Goal: Find specific page/section: Find specific page/section

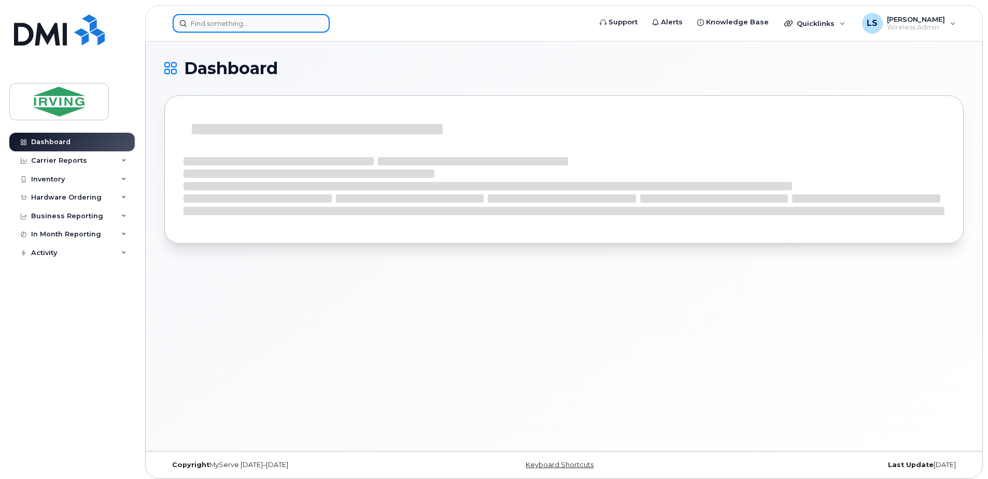
click at [271, 26] on input at bounding box center [251, 23] width 157 height 19
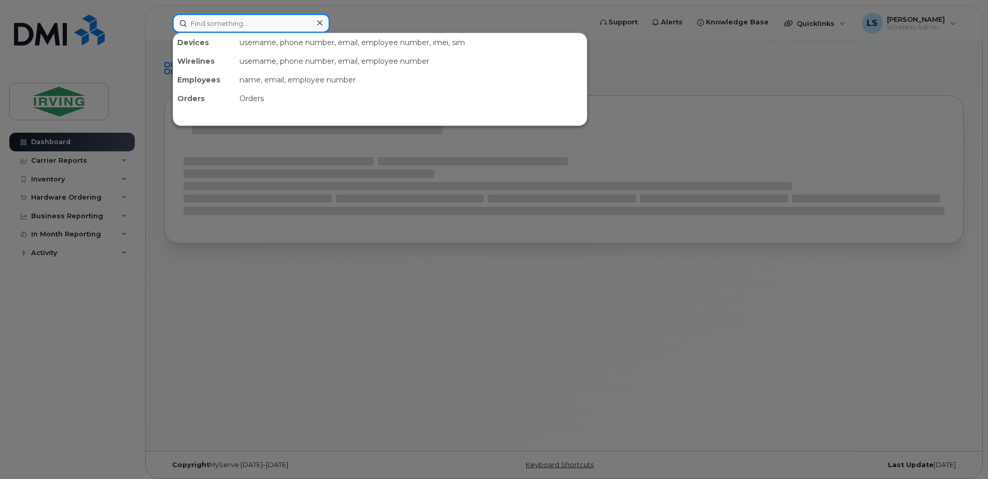
paste input "5062710948"
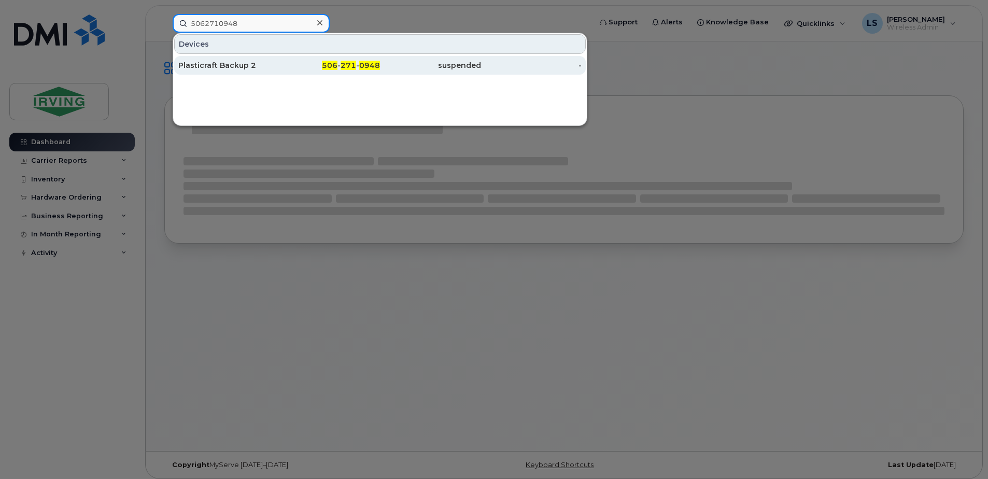
type input "5062710948"
click at [349, 68] on span "271" at bounding box center [348, 65] width 16 height 9
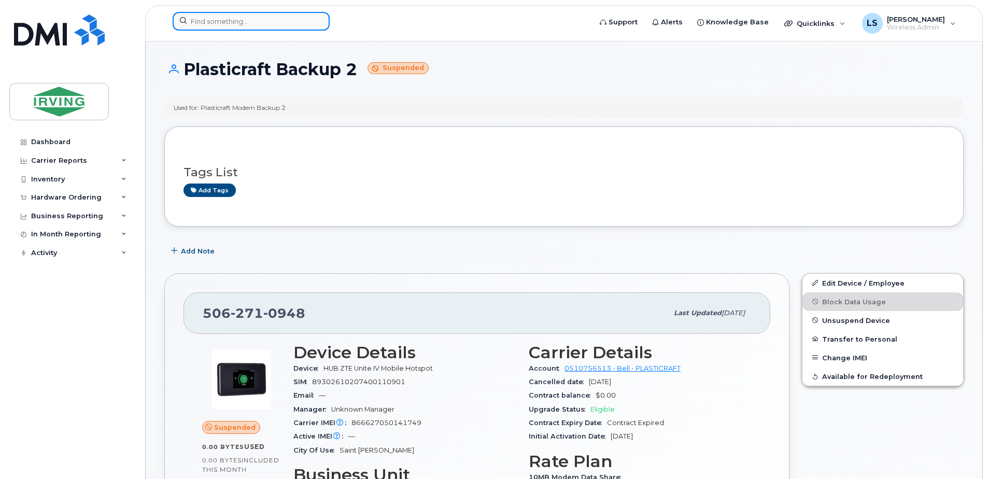
click at [277, 29] on input at bounding box center [251, 21] width 157 height 19
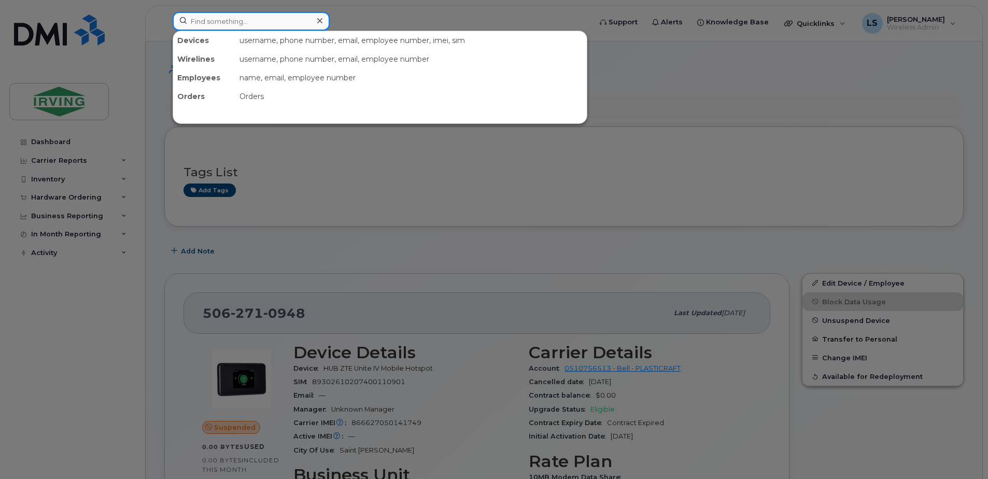
paste input "5062716616"
type input "5062716616"
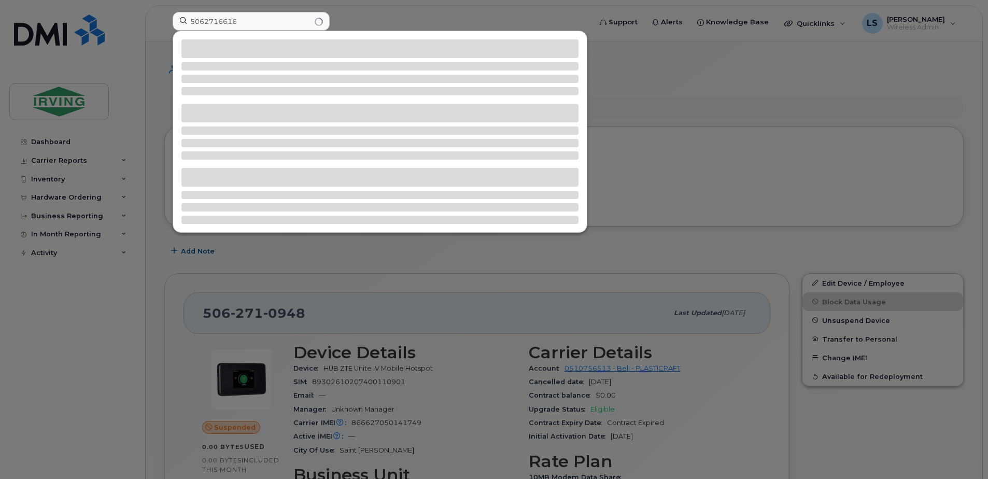
click at [375, 229] on div at bounding box center [380, 131] width 414 height 201
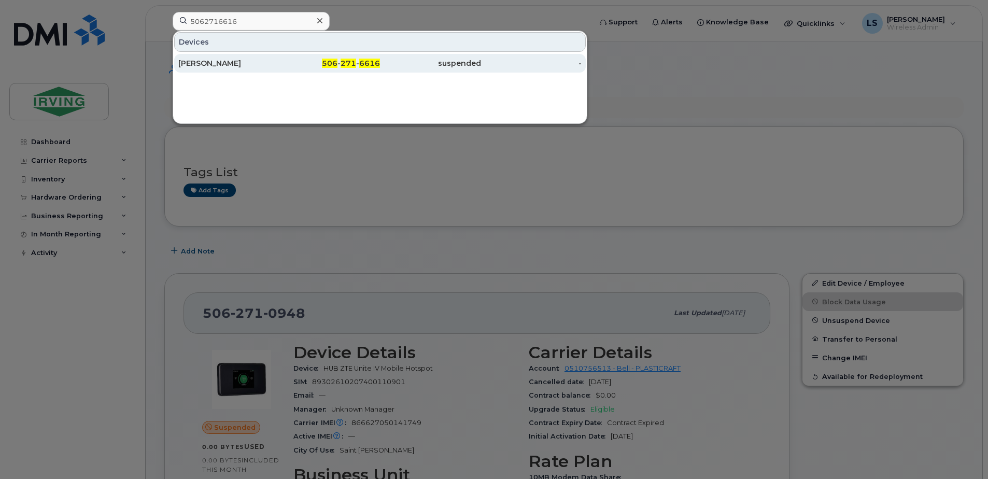
click at [349, 63] on span "271" at bounding box center [348, 63] width 16 height 9
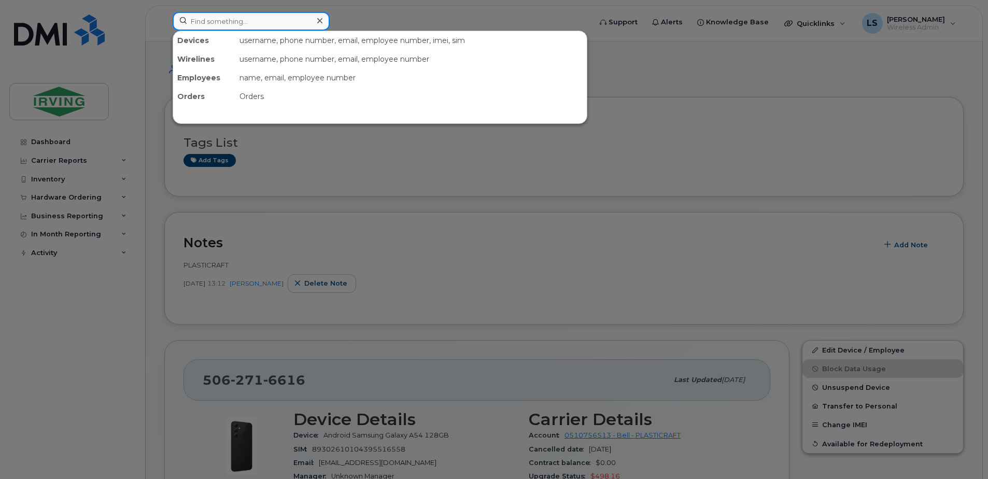
click at [209, 23] on input at bounding box center [251, 21] width 157 height 19
paste input "5063431196"
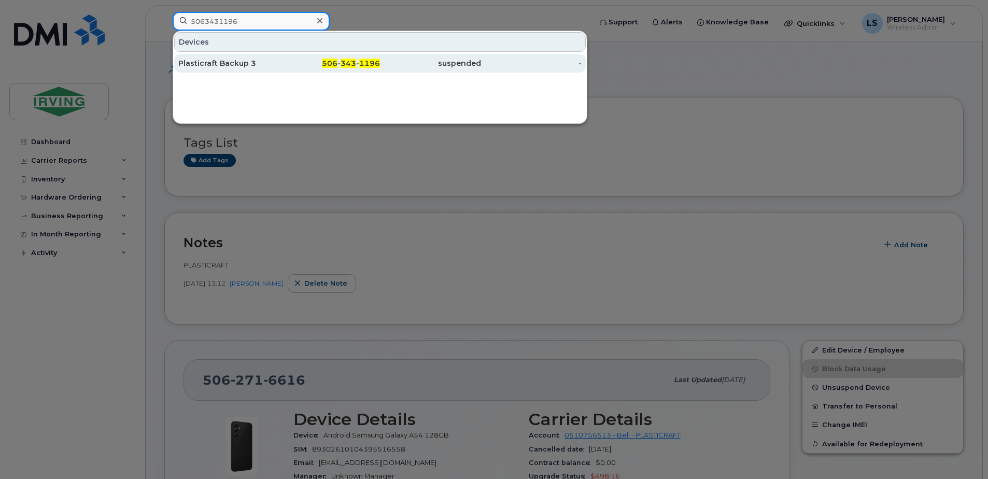
type input "5063431196"
click at [333, 60] on span "506" at bounding box center [330, 63] width 16 height 9
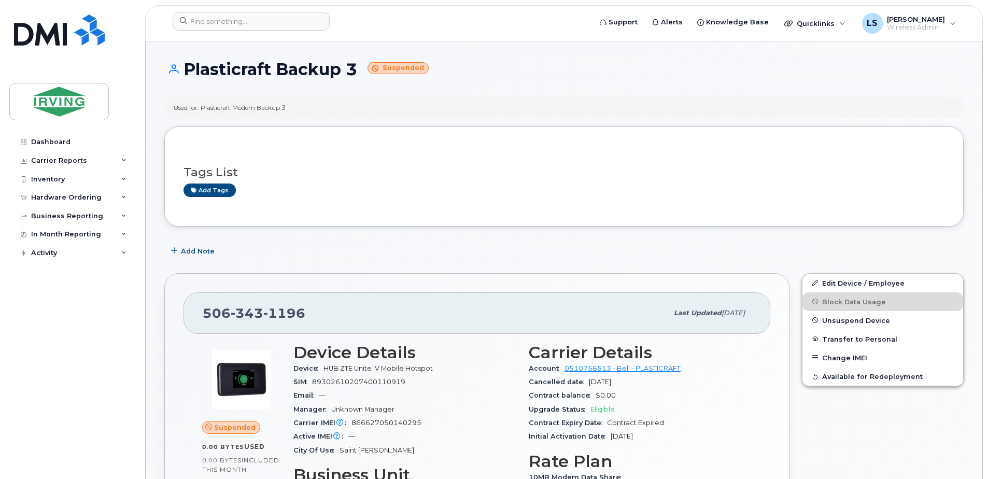
click at [277, 5] on div "Support Alerts Knowledge Base Quicklinks Suspend / Cancel Device Change SIM Car…" at bounding box center [563, 23] width 837 height 36
click at [268, 22] on input at bounding box center [251, 21] width 157 height 19
paste input "5063496232"
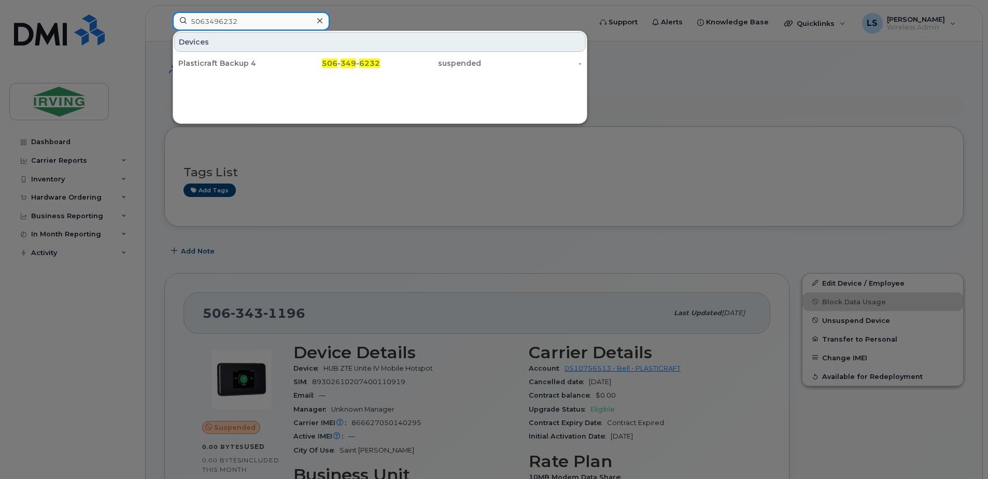
type input "5063496232"
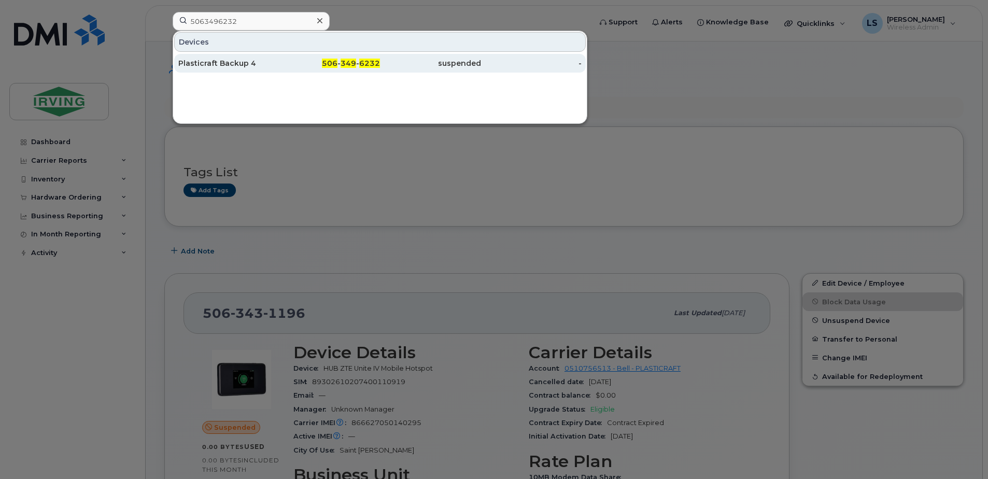
click at [327, 65] on span "506" at bounding box center [330, 63] width 16 height 9
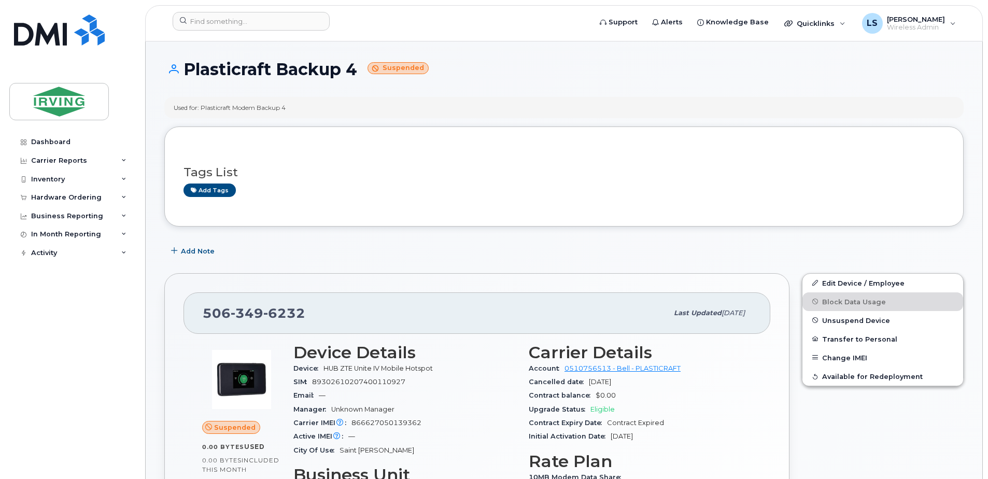
click at [260, 11] on header "Support Alerts Knowledge Base Quicklinks Suspend / Cancel Device Change SIM Car…" at bounding box center [563, 23] width 837 height 36
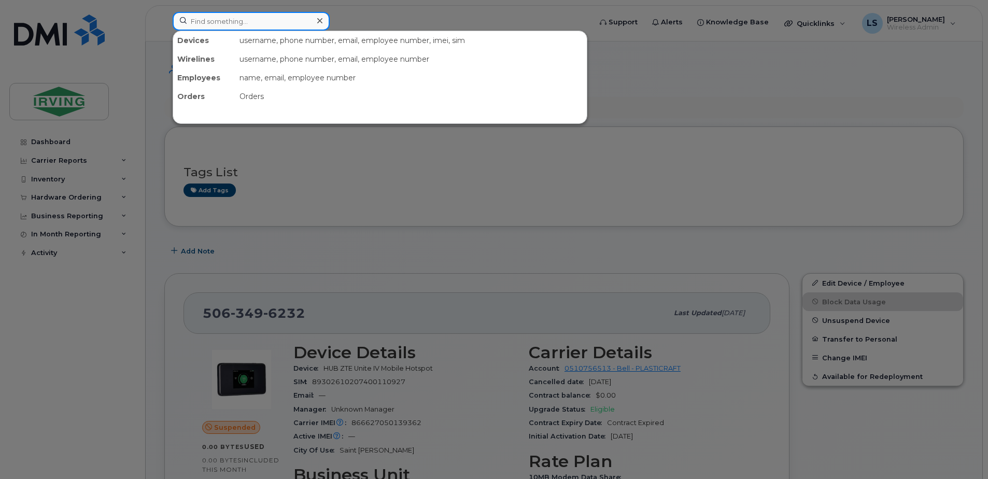
click at [258, 16] on input at bounding box center [251, 21] width 157 height 19
paste input "5062712316"
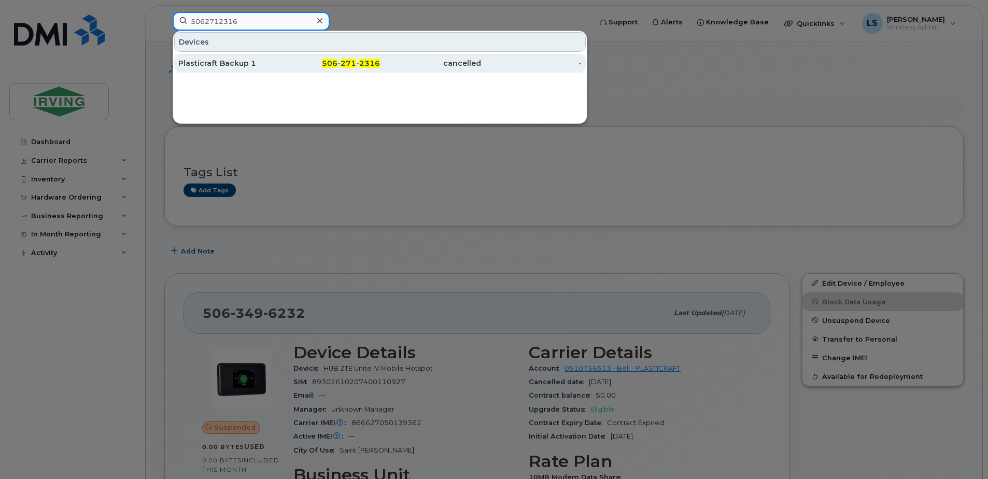
type input "5062712316"
click at [351, 60] on span "271" at bounding box center [348, 63] width 16 height 9
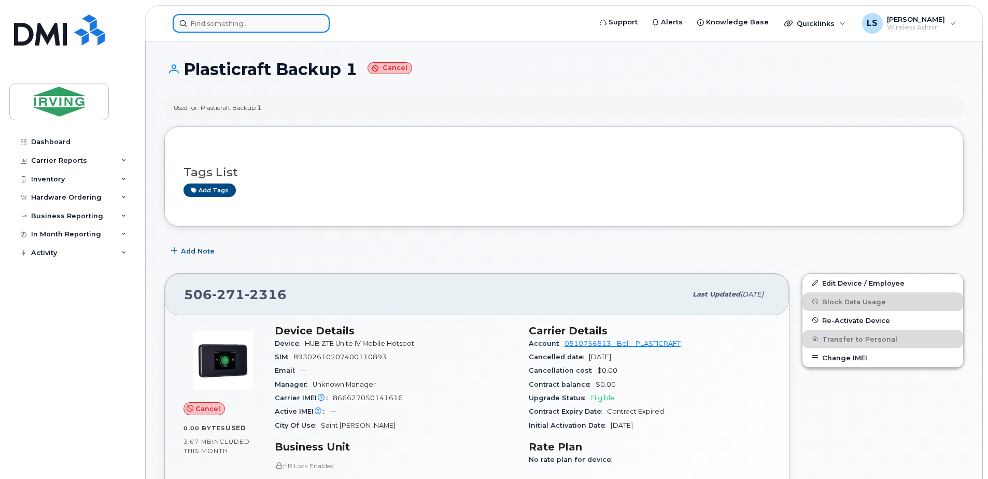
click at [259, 20] on input at bounding box center [251, 23] width 157 height 19
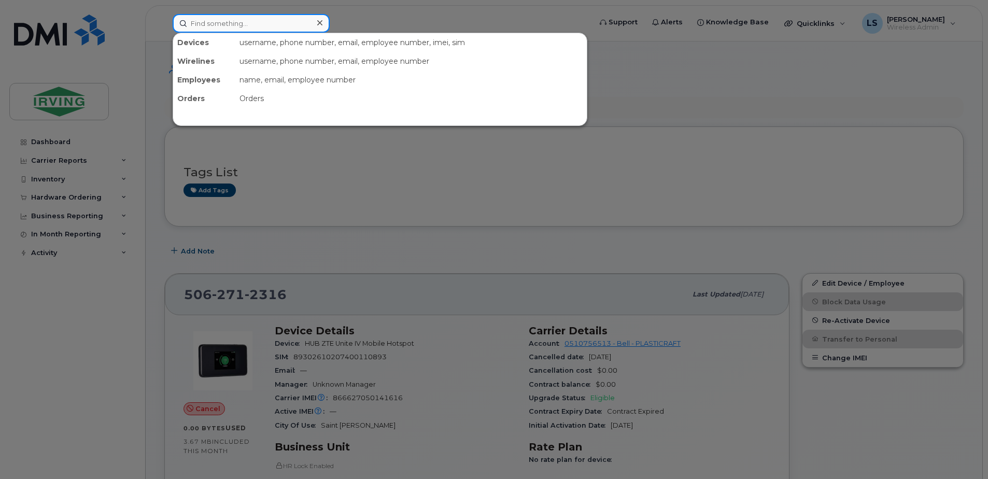
paste input "5062385982"
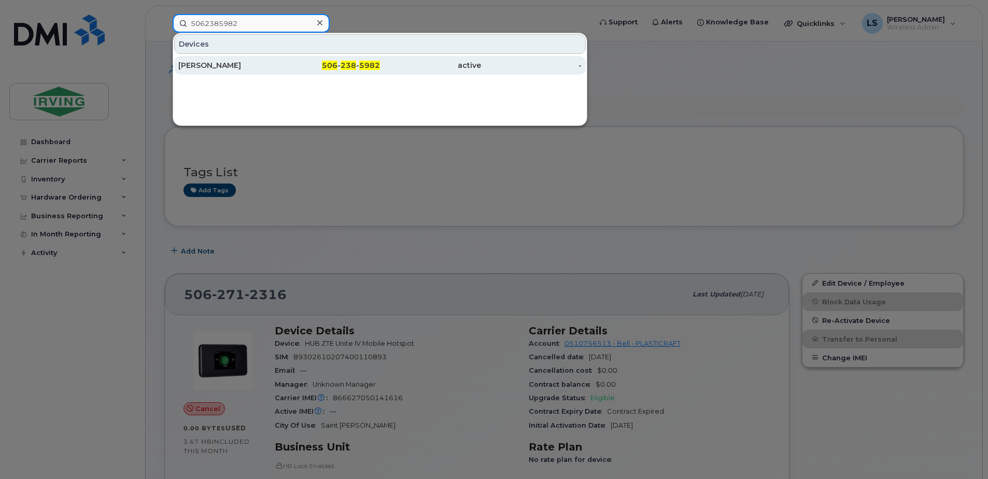
type input "5062385982"
click at [341, 61] on div "506 - 238 - 5982" at bounding box center [329, 65] width 101 height 10
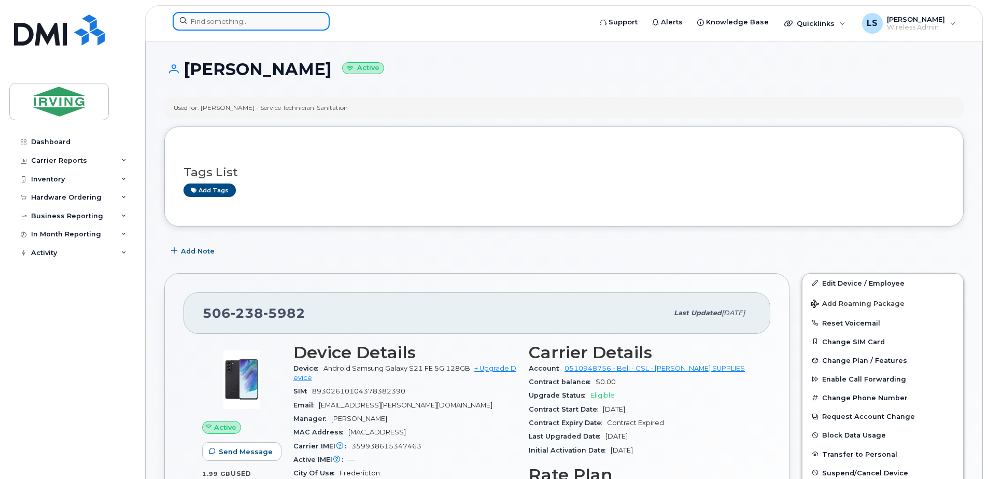
click at [269, 18] on input at bounding box center [251, 21] width 157 height 19
paste input "5062691651"
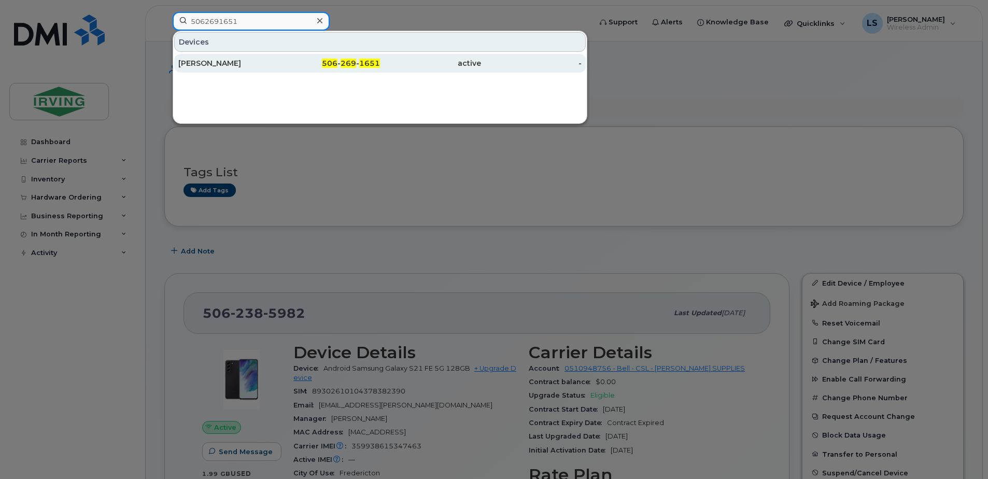
type input "5062691651"
click at [346, 61] on span "269" at bounding box center [348, 63] width 16 height 9
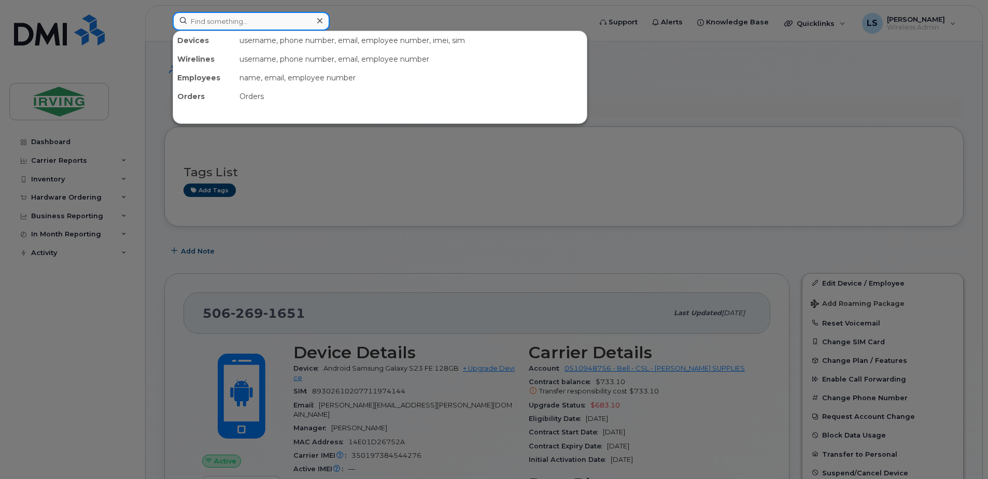
click at [280, 15] on input at bounding box center [251, 21] width 157 height 19
paste input "5062693921"
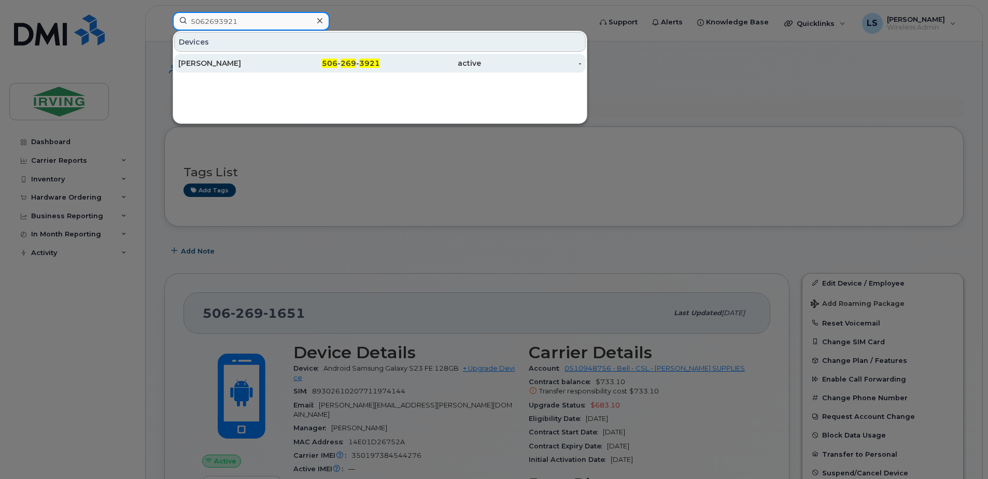
type input "5062693921"
click at [349, 60] on span "269" at bounding box center [348, 63] width 16 height 9
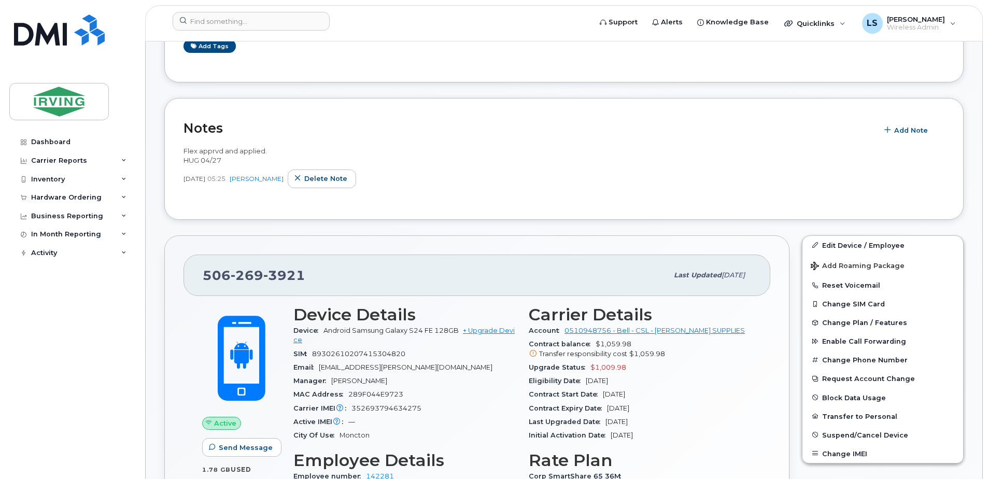
scroll to position [242, 0]
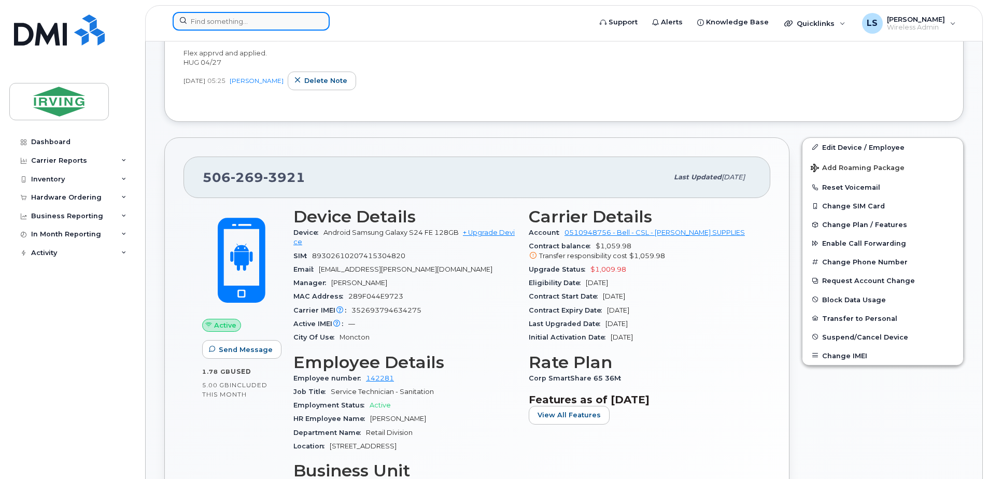
click at [298, 23] on input at bounding box center [251, 21] width 157 height 19
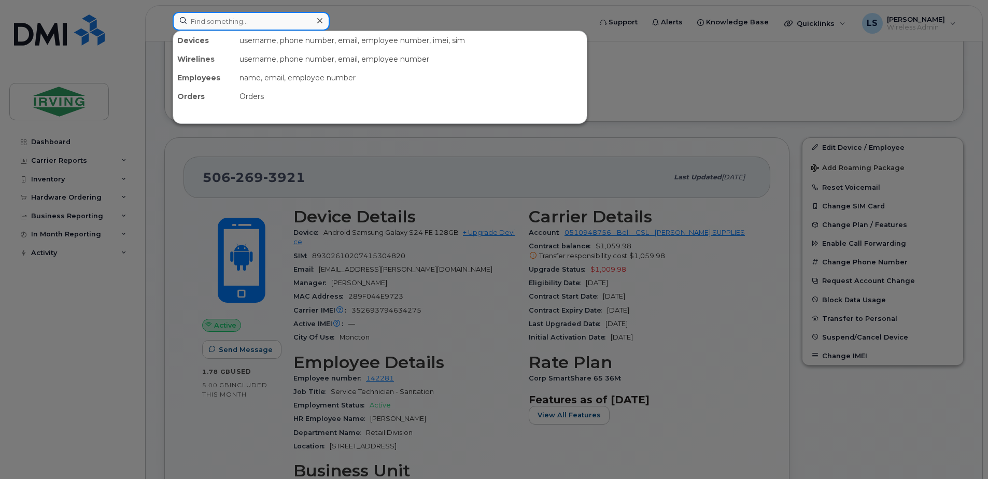
paste input "5062695424"
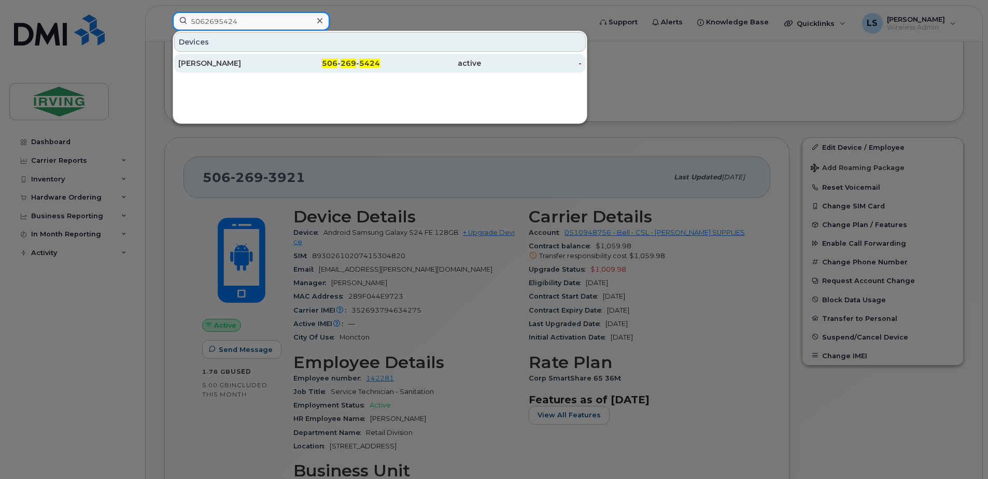
type input "5062695424"
click at [352, 63] on span "269" at bounding box center [348, 63] width 16 height 9
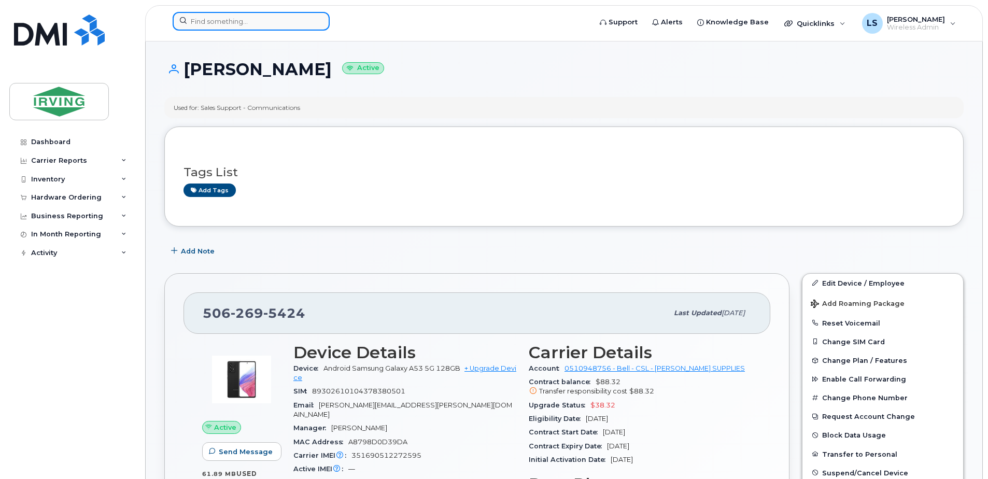
click at [288, 14] on input at bounding box center [251, 21] width 157 height 19
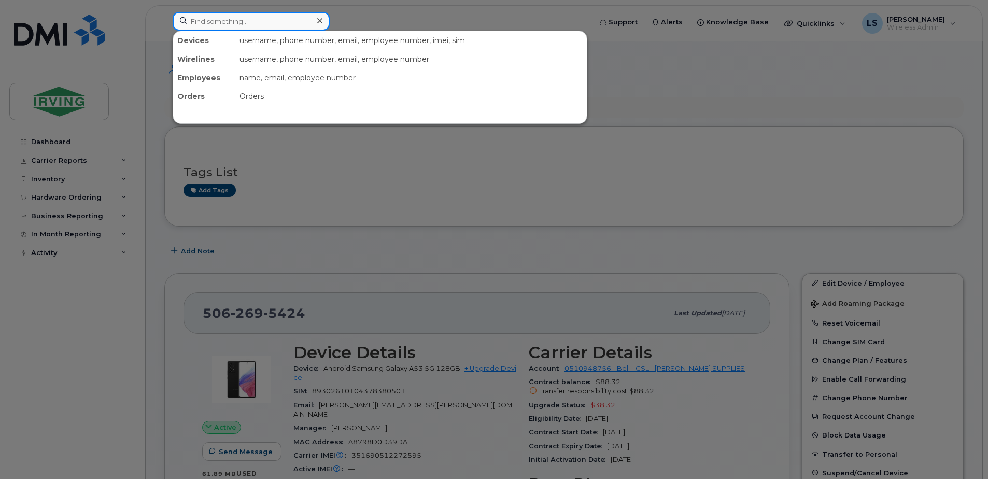
paste input "5062695870"
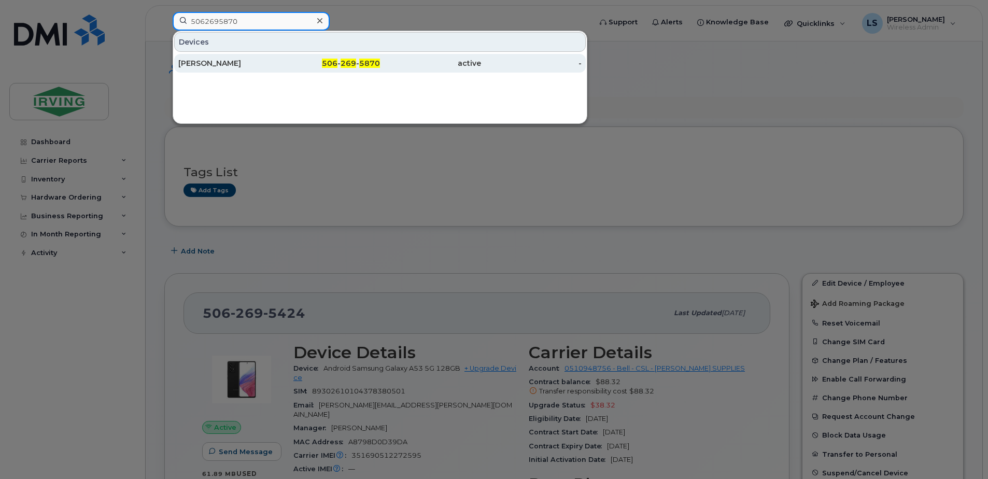
type input "5062695870"
click at [344, 62] on span "269" at bounding box center [348, 63] width 16 height 9
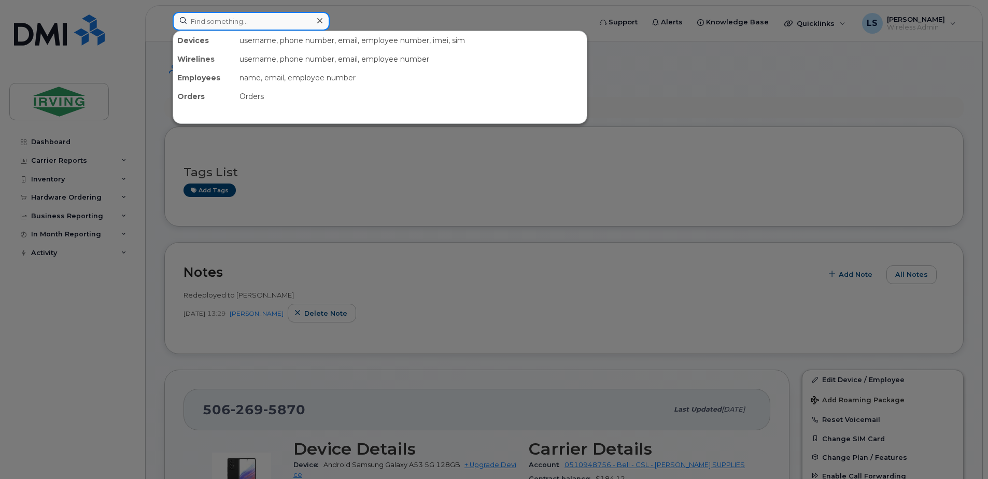
click at [290, 17] on input at bounding box center [251, 21] width 157 height 19
paste input "5062695870"
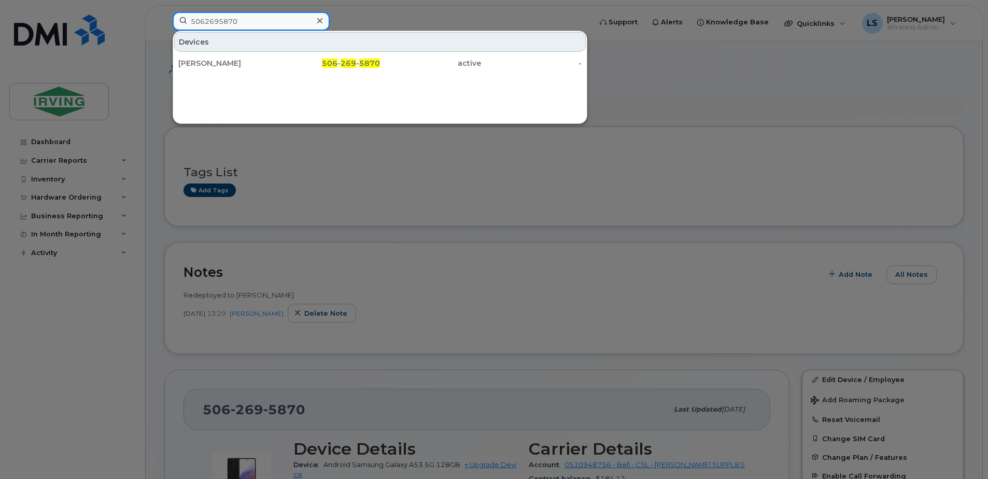
click at [241, 25] on input "5062695870" at bounding box center [251, 21] width 157 height 19
paste input "6168"
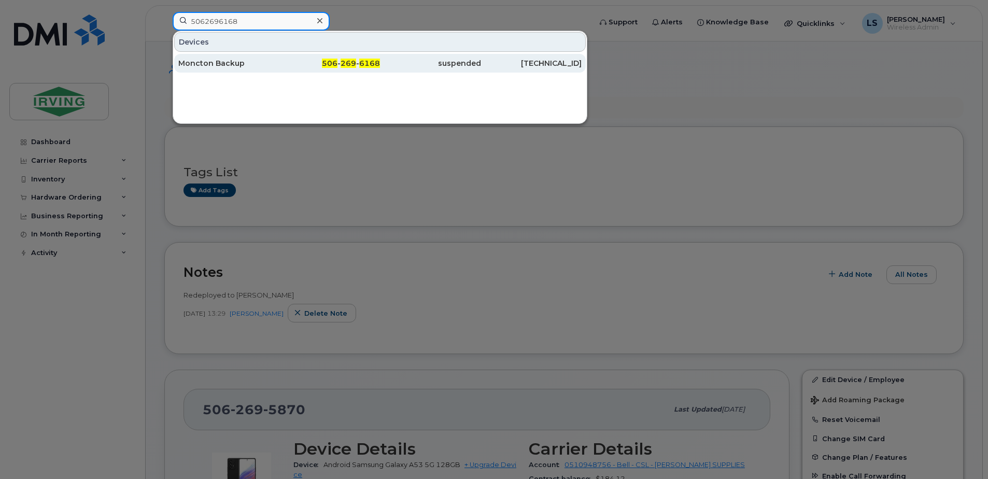
type input "5062696168"
click at [332, 61] on span "506" at bounding box center [330, 63] width 16 height 9
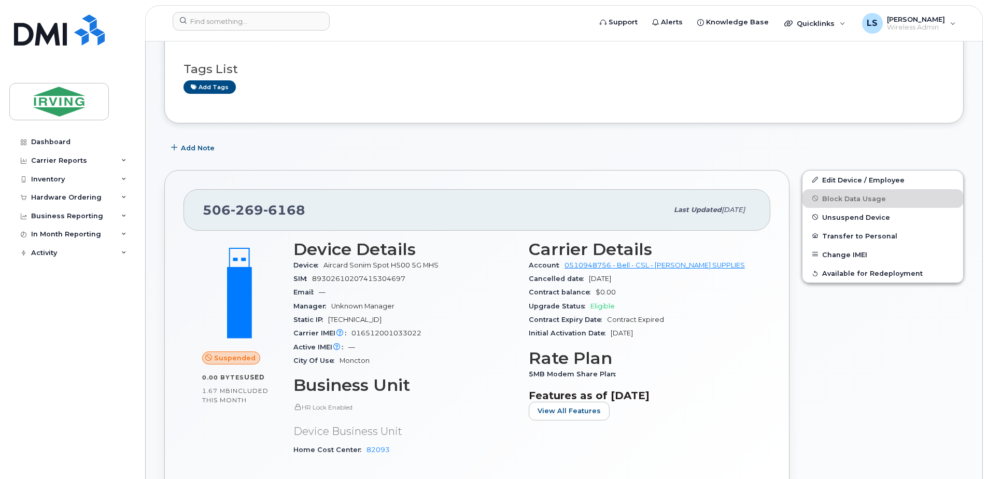
scroll to position [121, 0]
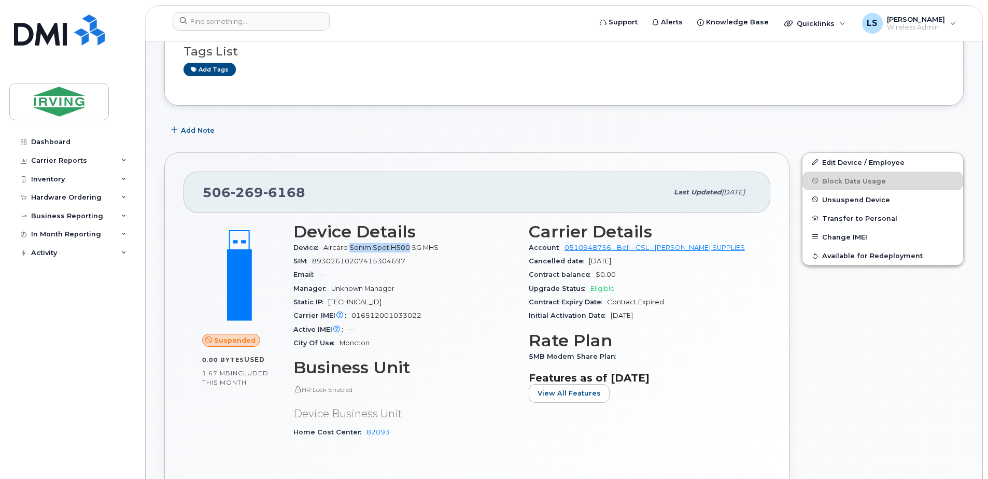
drag, startPoint x: 349, startPoint y: 248, endPoint x: 410, endPoint y: 249, distance: 60.6
click at [410, 249] on span "Aircard Sonim Spot H500 5G MHS" at bounding box center [380, 248] width 115 height 8
copy span "Sonim Spot H500"
drag, startPoint x: 306, startPoint y: 198, endPoint x: 197, endPoint y: 202, distance: 109.4
click at [197, 202] on div "[PHONE_NUMBER] Last updated [DATE]" at bounding box center [476, 192] width 587 height 41
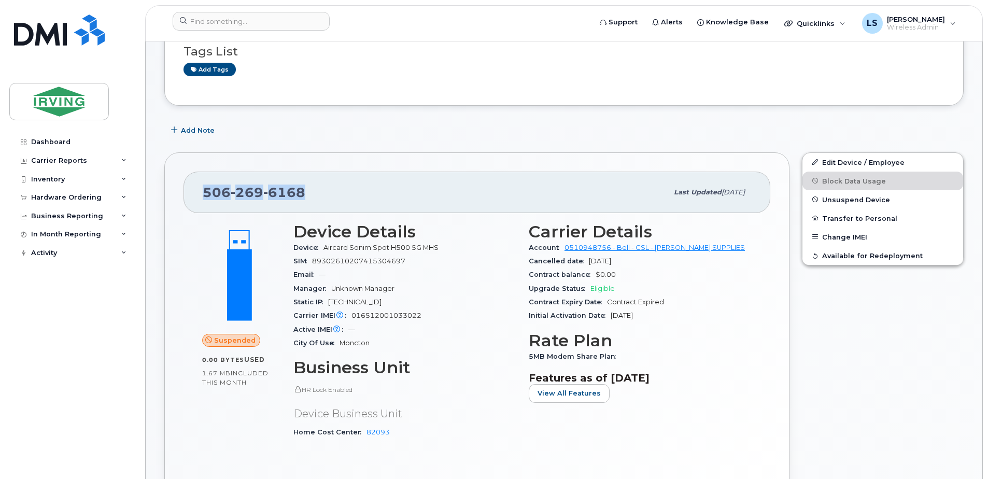
copy span "[PHONE_NUMBER]"
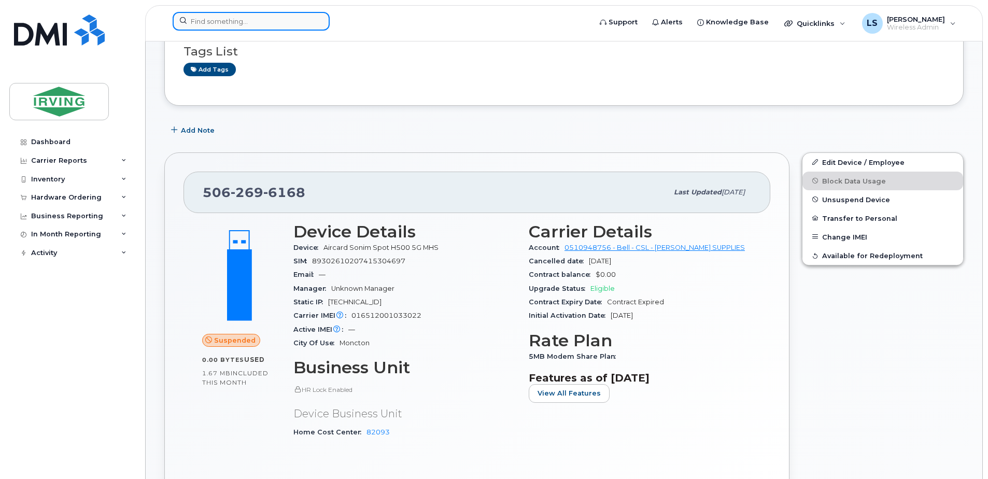
click at [279, 16] on input at bounding box center [251, 21] width 157 height 19
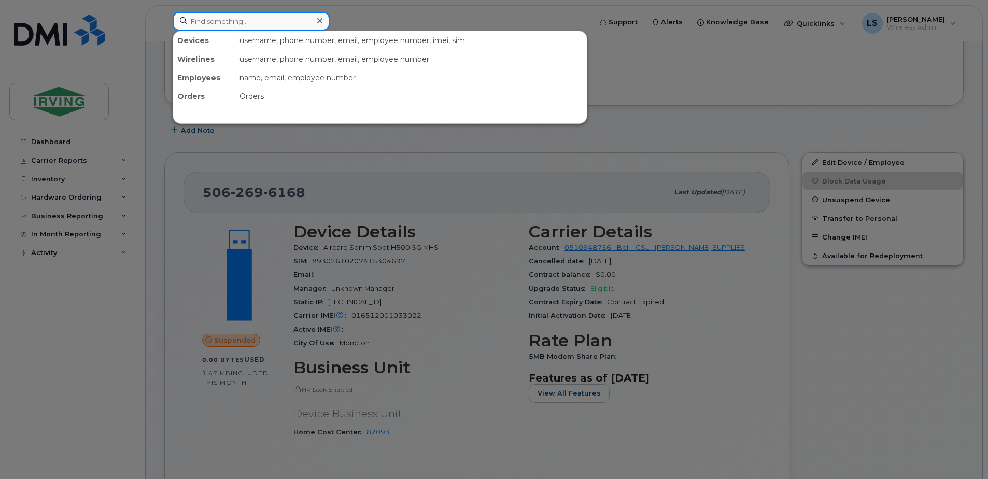
paste input "5062697768"
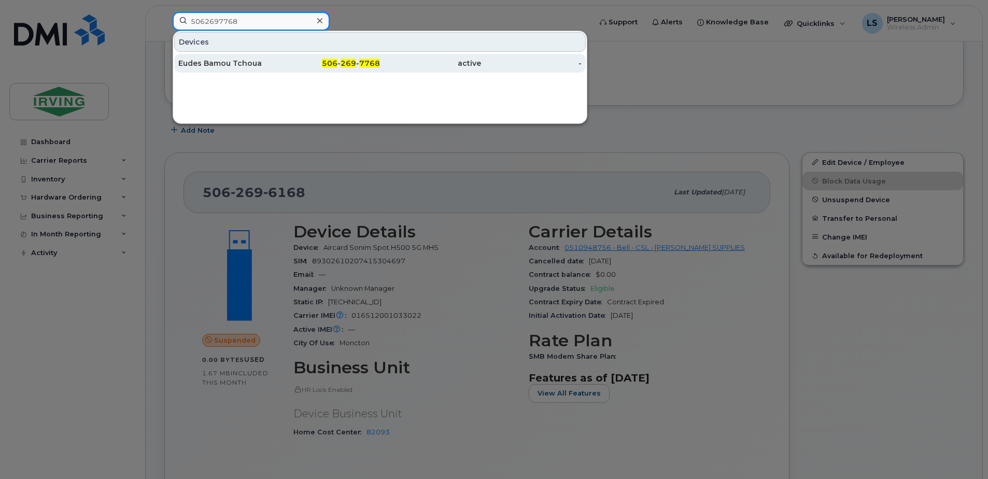
type input "5062697768"
click at [328, 61] on span "506" at bounding box center [330, 63] width 16 height 9
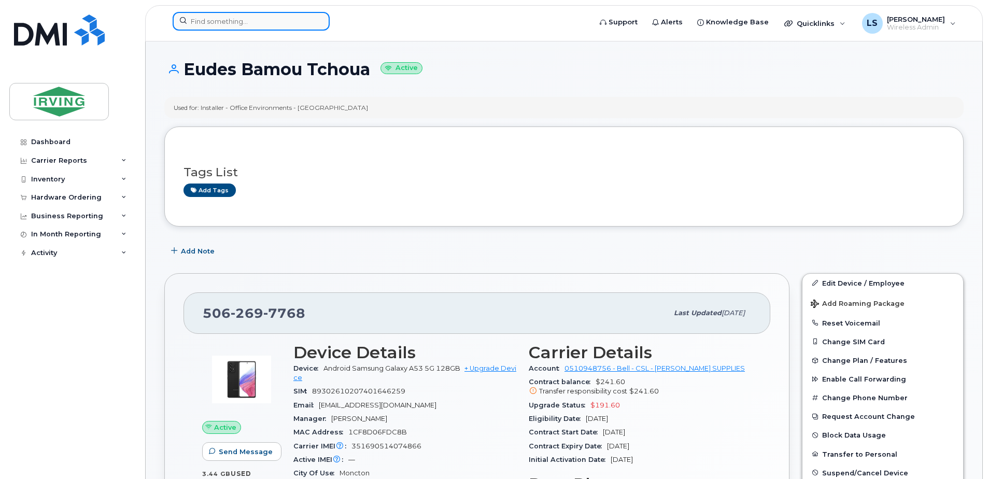
click at [257, 23] on input at bounding box center [251, 21] width 157 height 19
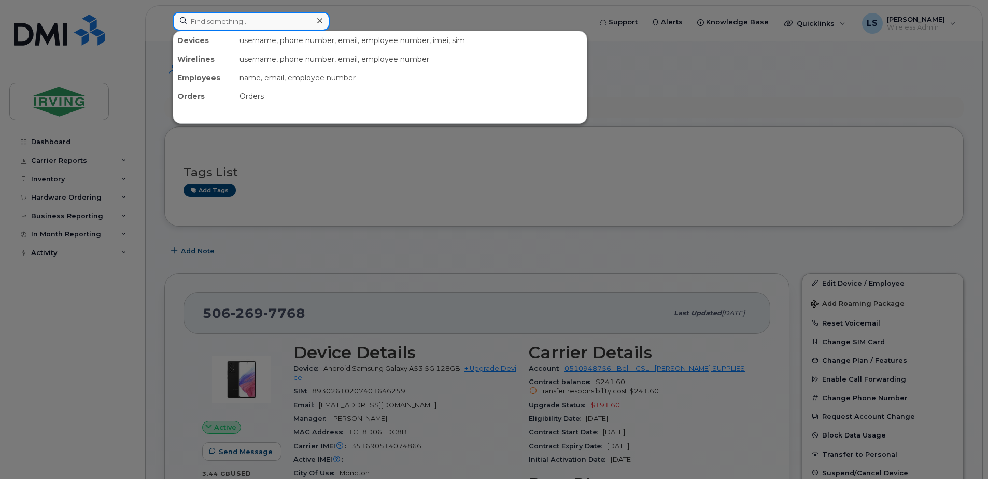
paste input "[PHONE_NUMBER]"
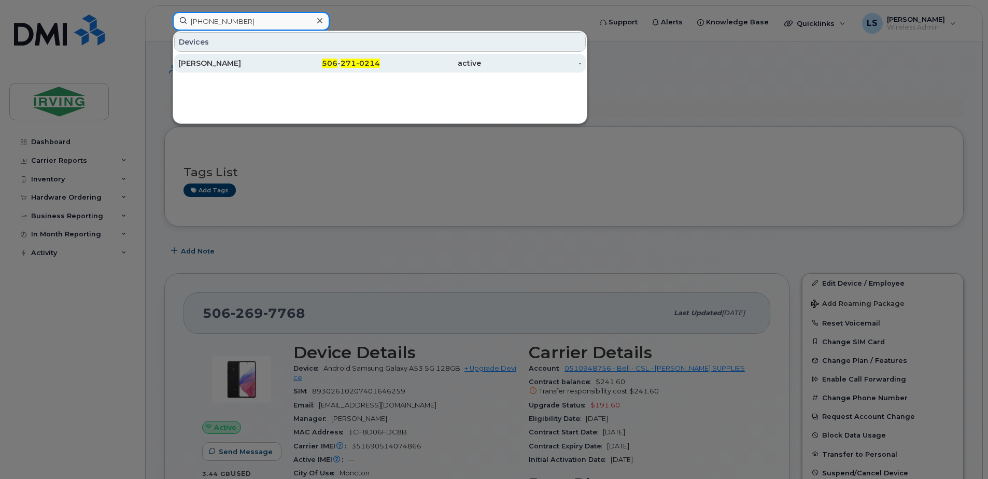
type input "[PHONE_NUMBER]"
click at [334, 65] on span "506" at bounding box center [330, 63] width 16 height 9
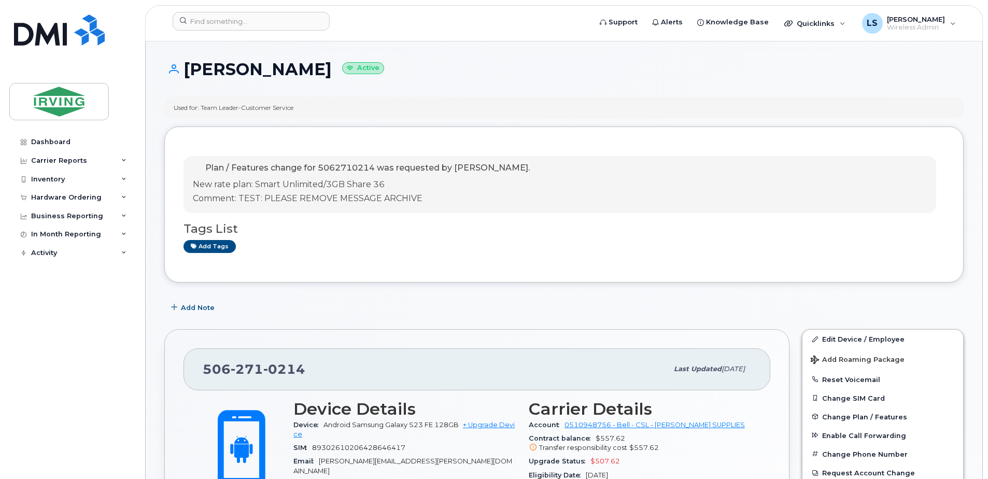
click at [690, 179] on div "Plan / Features change for 5062710214 was requested by Lisa Soucy. New rate pla…" at bounding box center [559, 184] width 752 height 57
click at [551, 191] on div "Plan / Features change for 5062710214 was requested by Lisa Soucy. New rate pla…" at bounding box center [559, 184] width 752 height 57
click at [561, 188] on div "Plan / Features change for 5062710214 was requested by Lisa Soucy. New rate pla…" at bounding box center [559, 184] width 752 height 57
click at [287, 175] on p "Plan / Features change for 5062710214 was requested by Lisa Soucy." at bounding box center [361, 168] width 337 height 12
click at [294, 170] on span "Plan / Features change for 5062710214 was requested by Lisa Soucy." at bounding box center [367, 168] width 324 height 10
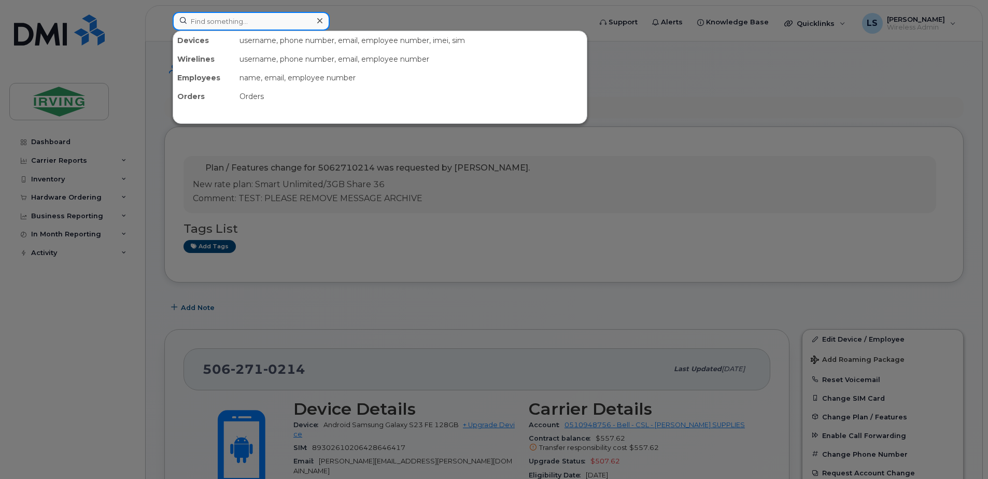
click at [276, 16] on input at bounding box center [251, 21] width 157 height 19
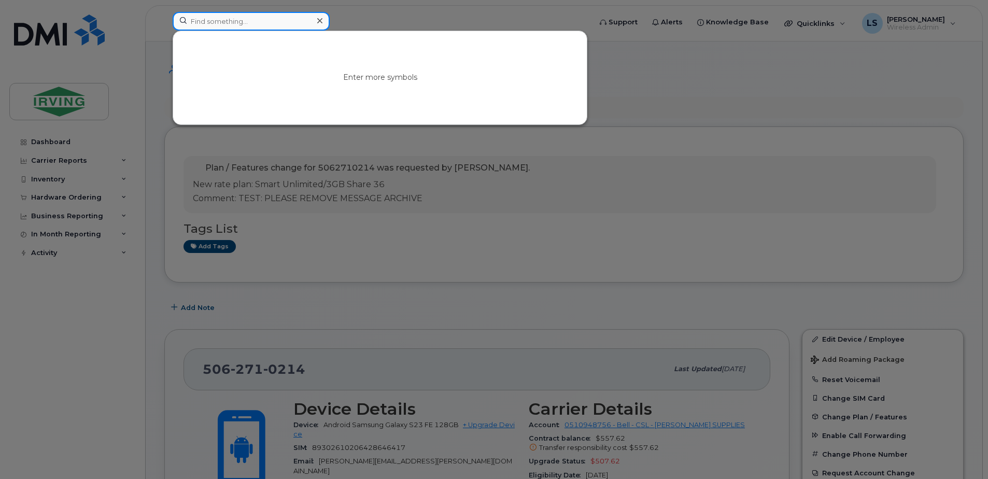
click at [276, 21] on input at bounding box center [251, 21] width 157 height 19
click at [223, 27] on input at bounding box center [251, 21] width 157 height 19
paste input "5062710342"
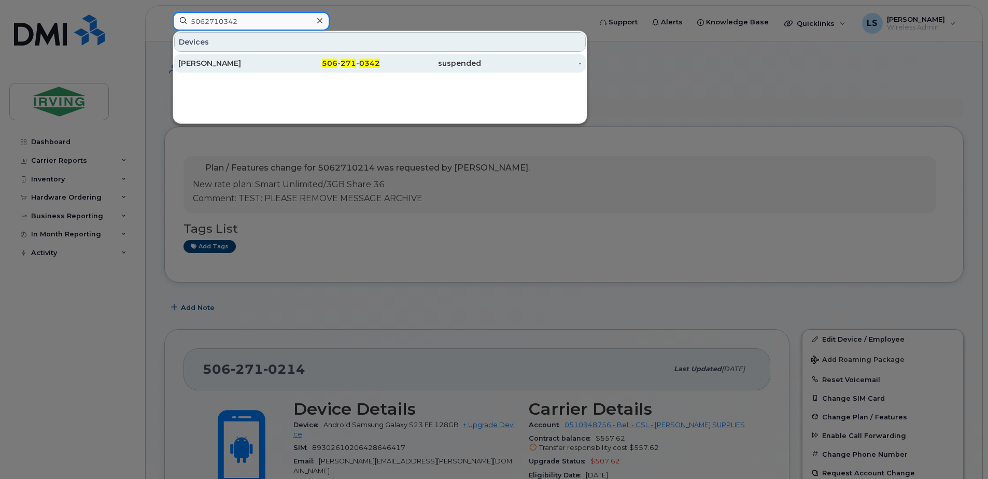
type input "5062710342"
click at [348, 64] on span "271" at bounding box center [348, 63] width 16 height 9
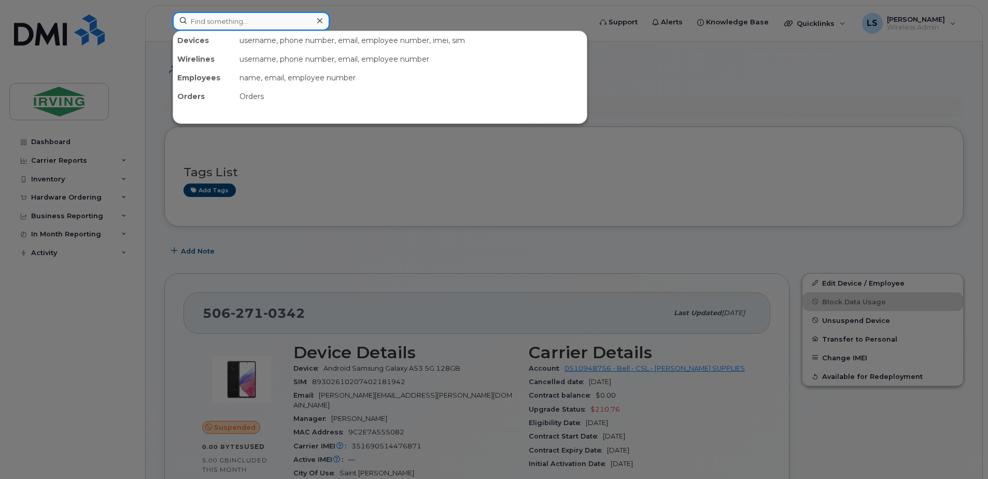
click at [266, 21] on input at bounding box center [251, 21] width 157 height 19
paste input "5062696168"
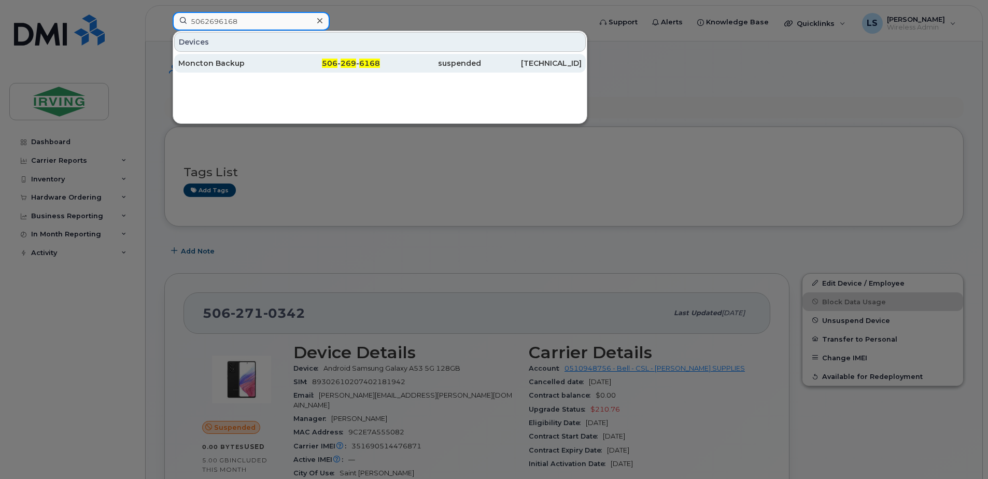
type input "5062696168"
click at [357, 59] on div "506 - 269 - 6168" at bounding box center [329, 63] width 101 height 10
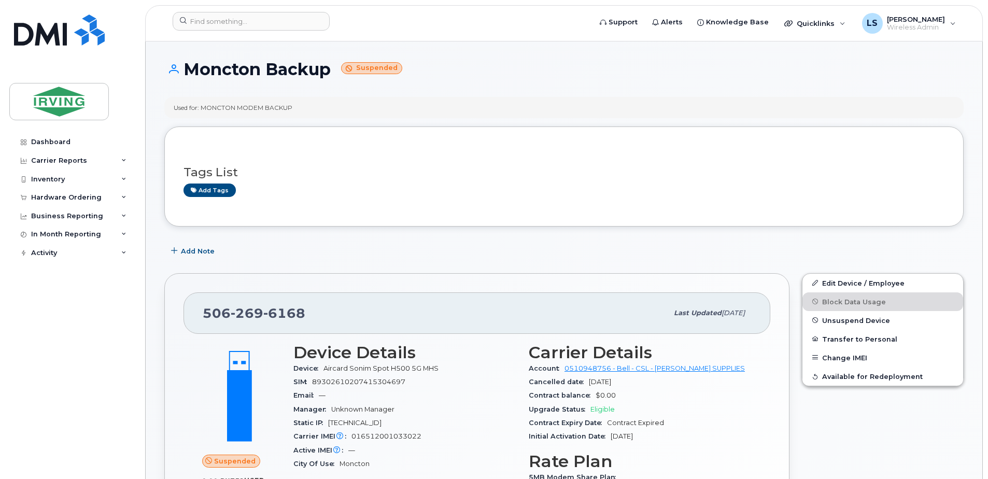
click at [282, 11] on header "Support Alerts Knowledge Base Quicklinks Suspend / Cancel Device Change SIM Car…" at bounding box center [563, 23] width 837 height 36
click at [281, 26] on input at bounding box center [251, 21] width 157 height 19
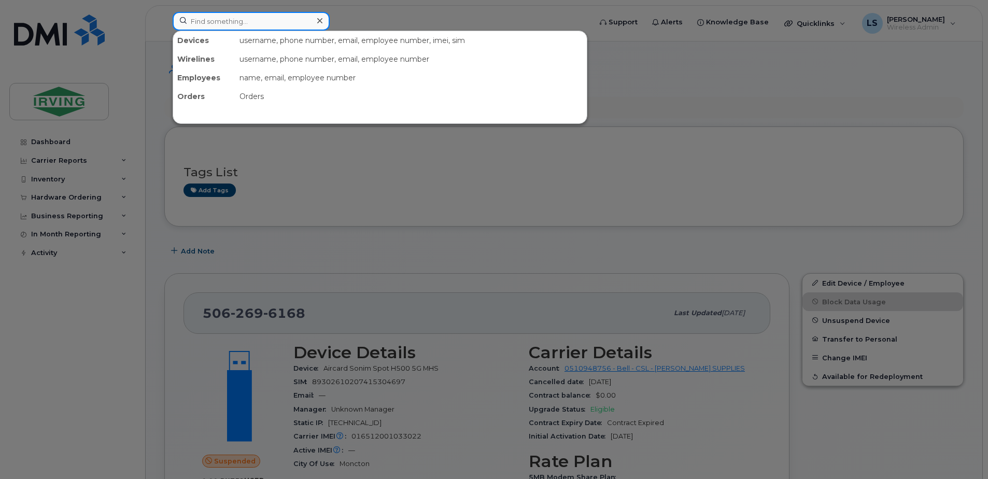
paste input "5062711006"
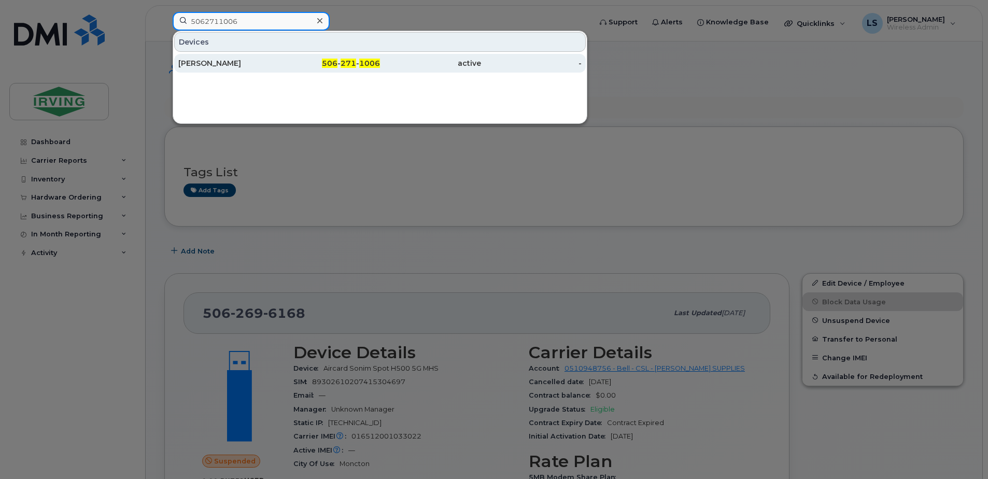
type input "5062711006"
click at [367, 63] on span "1006" at bounding box center [369, 63] width 21 height 9
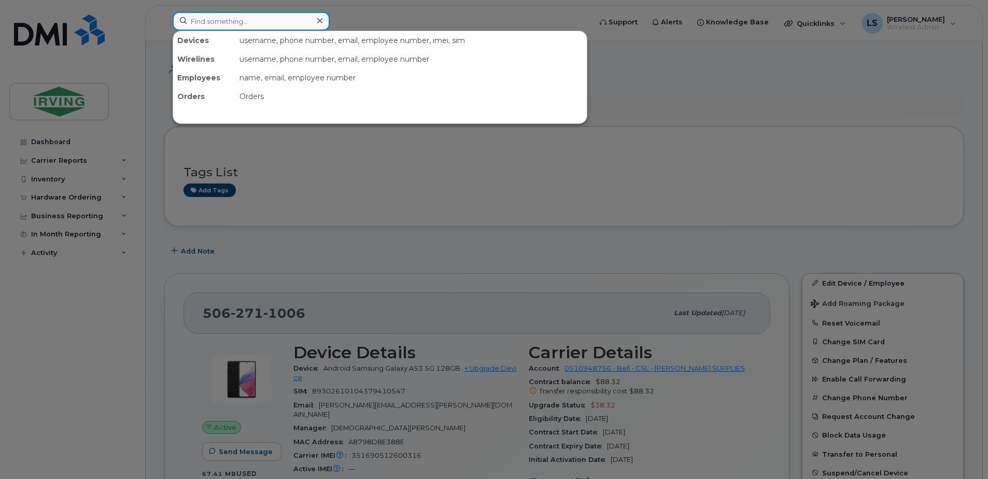
click at [250, 23] on input at bounding box center [251, 21] width 157 height 19
paste input "5062711998"
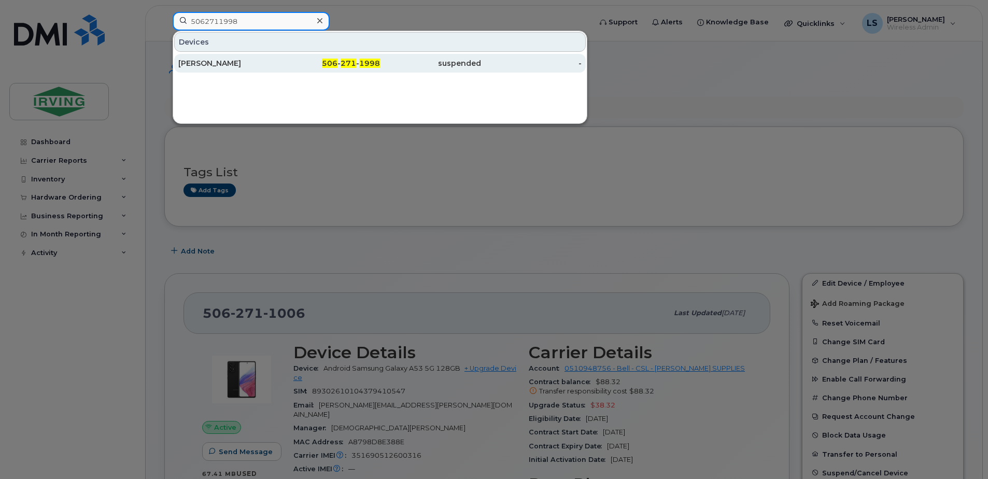
type input "5062711998"
click at [352, 64] on span "271" at bounding box center [348, 63] width 16 height 9
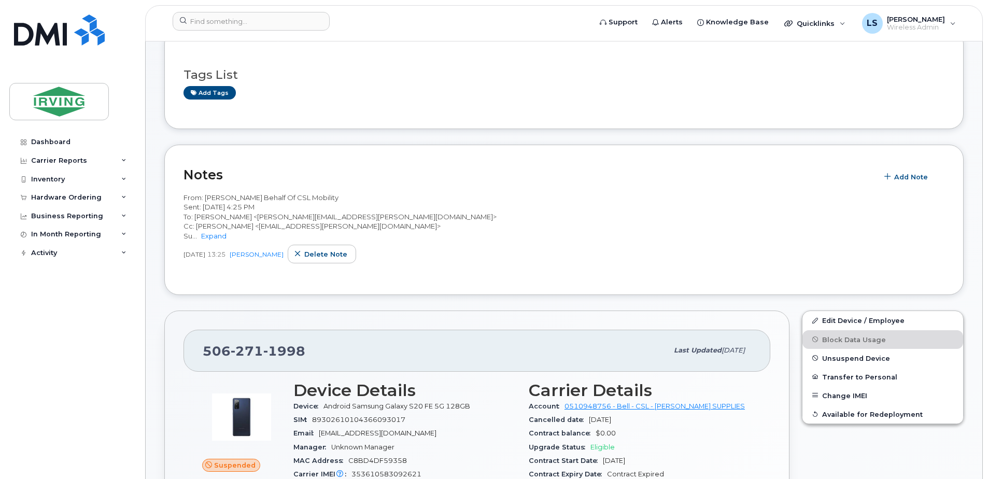
scroll to position [121, 0]
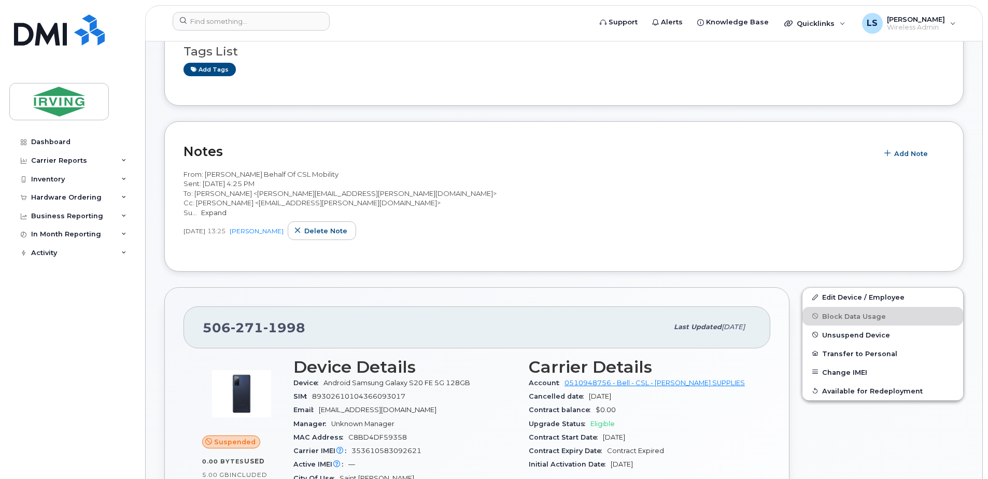
click at [216, 217] on link "Expand" at bounding box center [213, 212] width 25 height 8
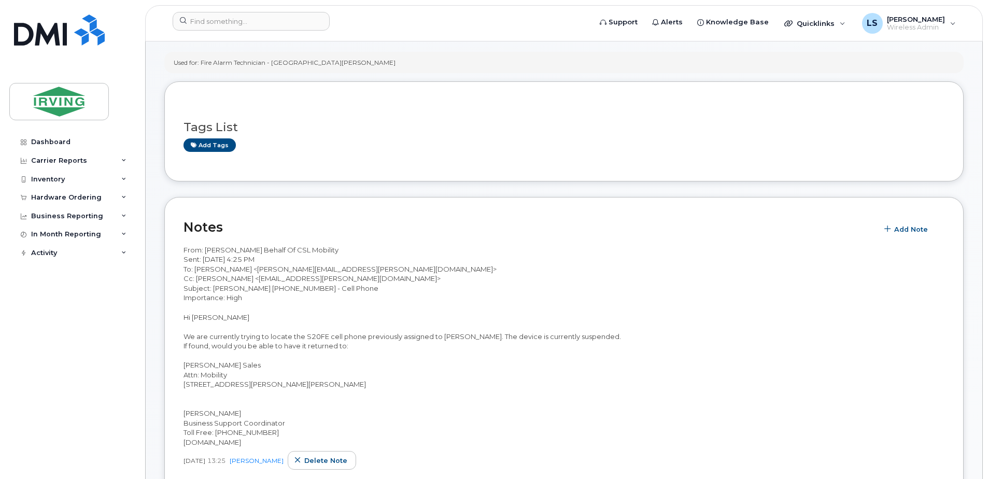
scroll to position [0, 0]
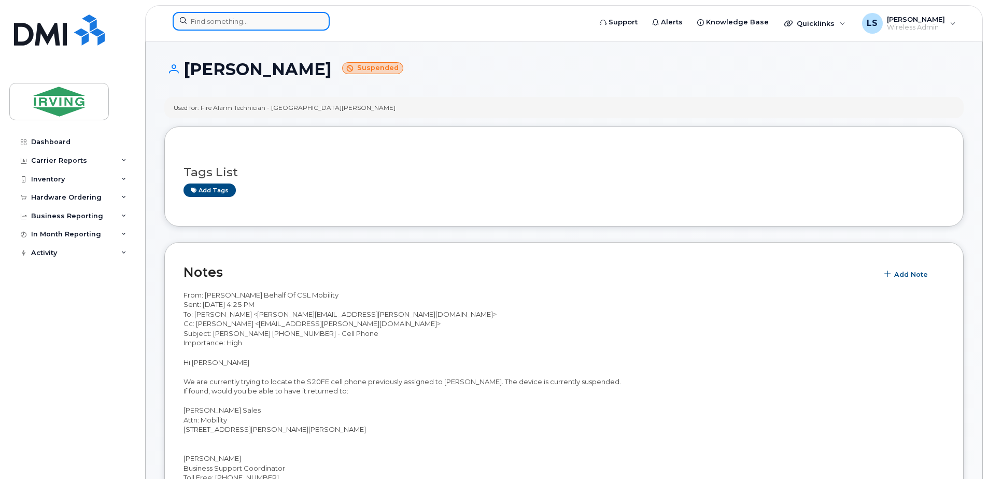
click at [269, 16] on input at bounding box center [251, 21] width 157 height 19
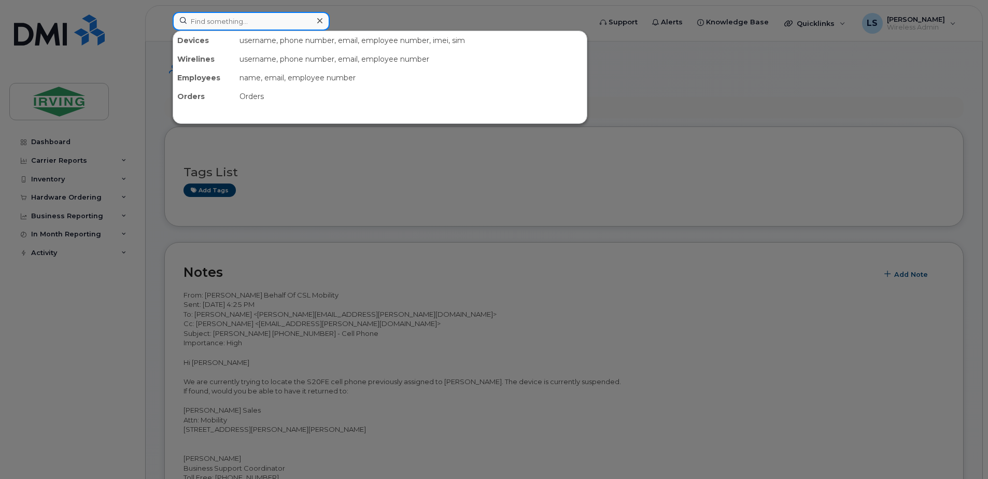
paste input "5062712060"
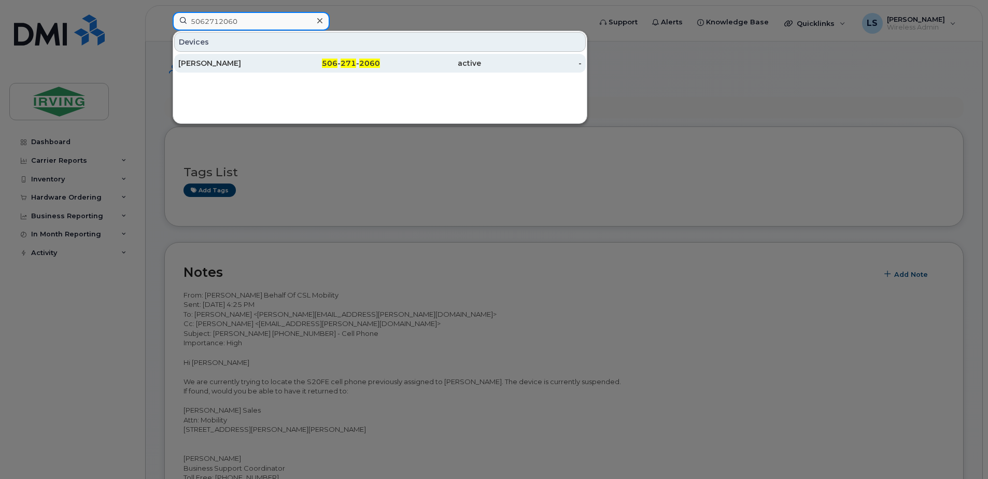
type input "5062712060"
click at [349, 63] on span "271" at bounding box center [348, 63] width 16 height 9
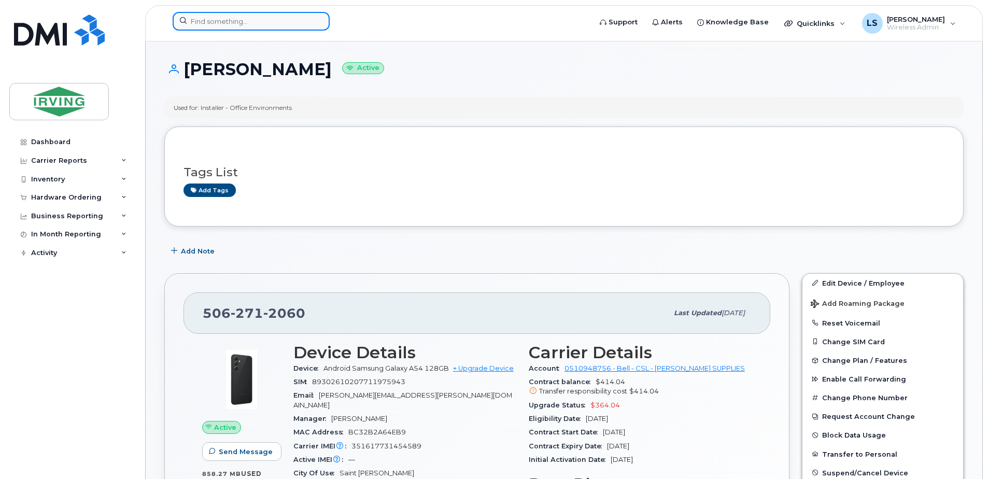
click at [277, 26] on input at bounding box center [251, 21] width 157 height 19
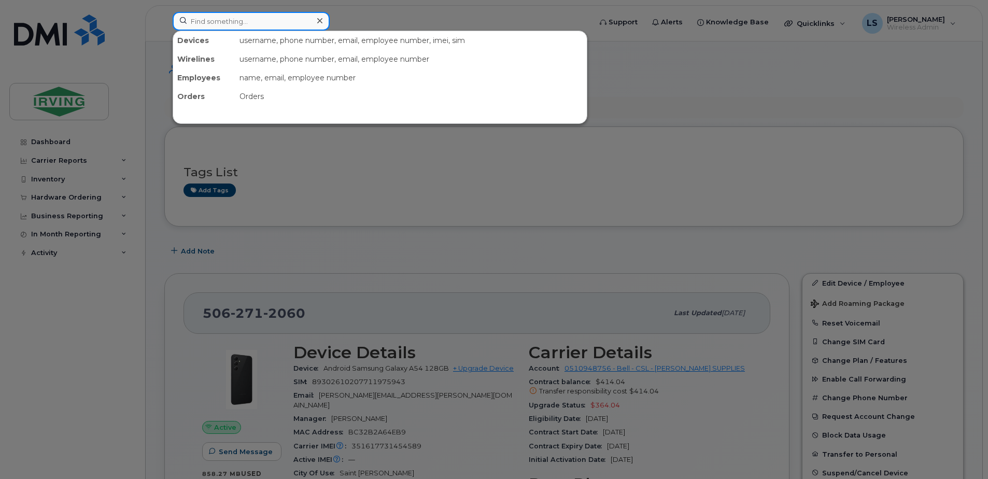
paste input "5062713044"
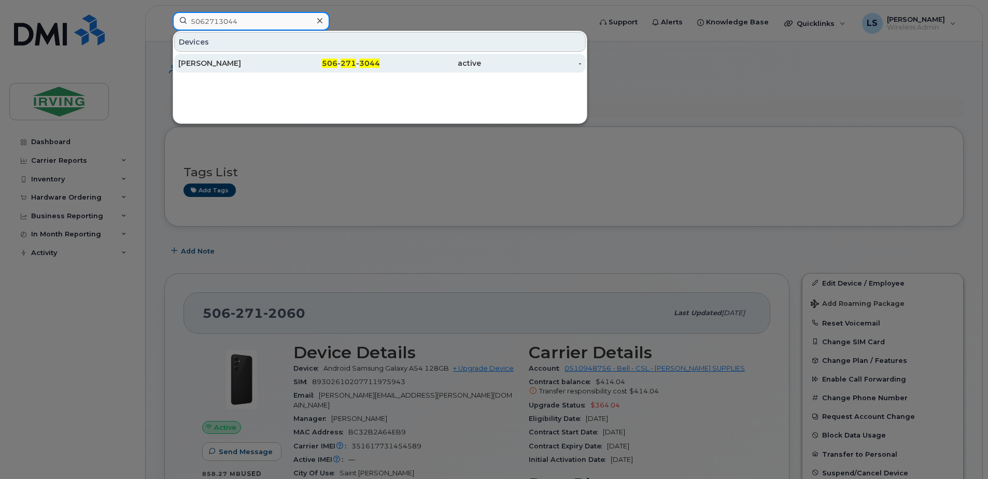
type input "5062713044"
click at [349, 64] on span "271" at bounding box center [348, 63] width 16 height 9
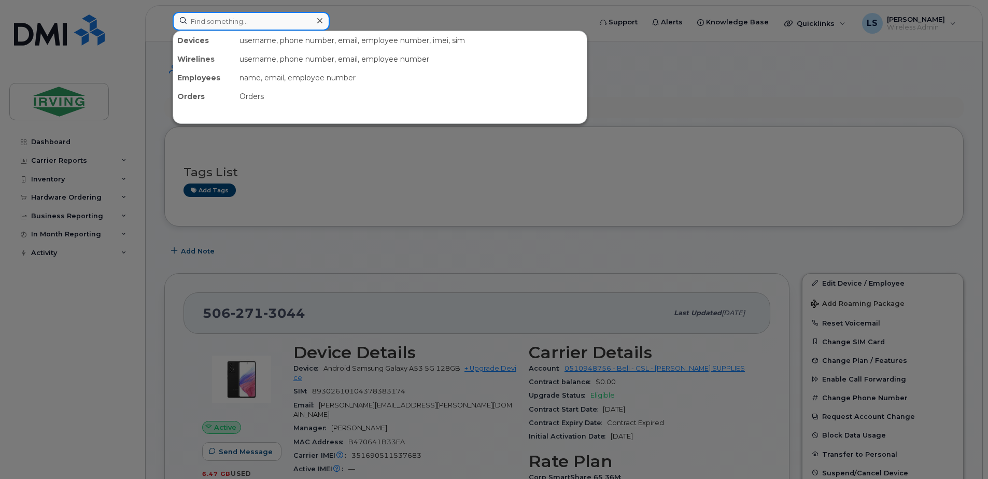
click at [277, 23] on input at bounding box center [251, 21] width 157 height 19
paste input "5062713318"
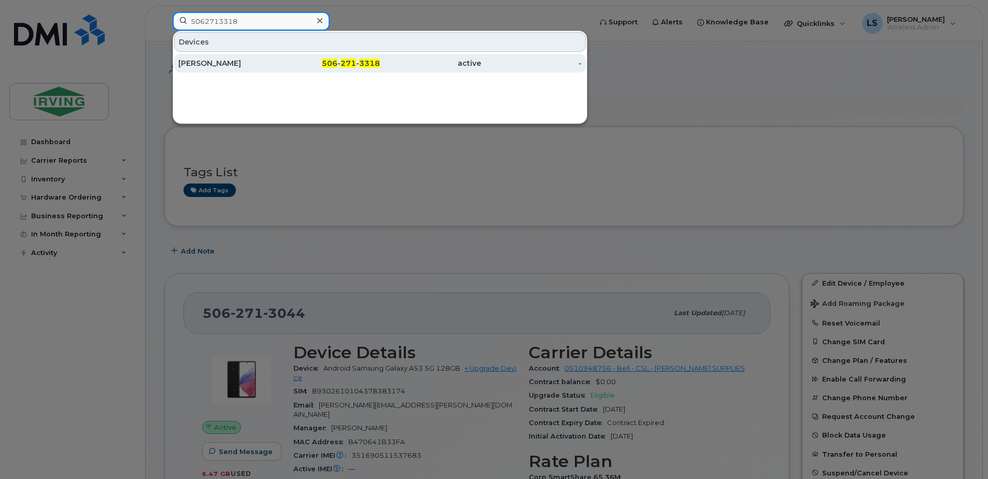
type input "5062713318"
click at [347, 65] on span "271" at bounding box center [348, 63] width 16 height 9
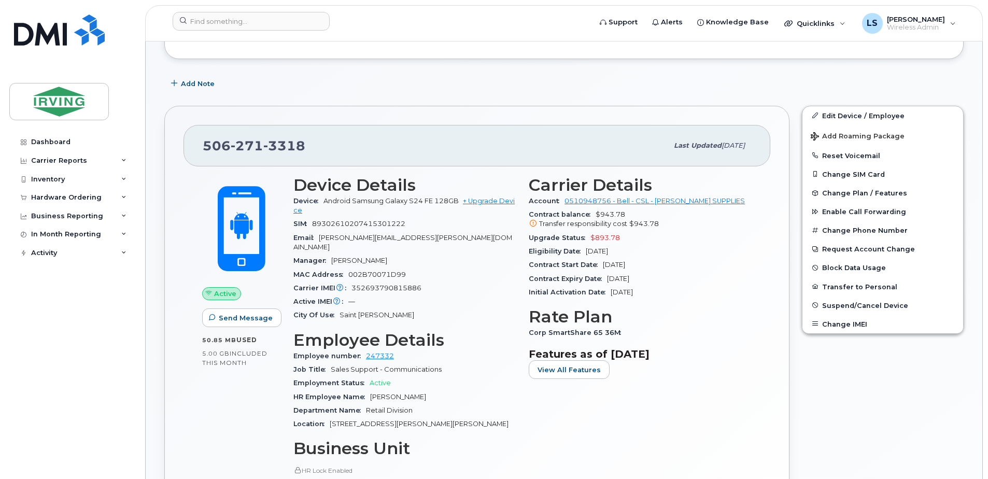
scroll to position [242, 0]
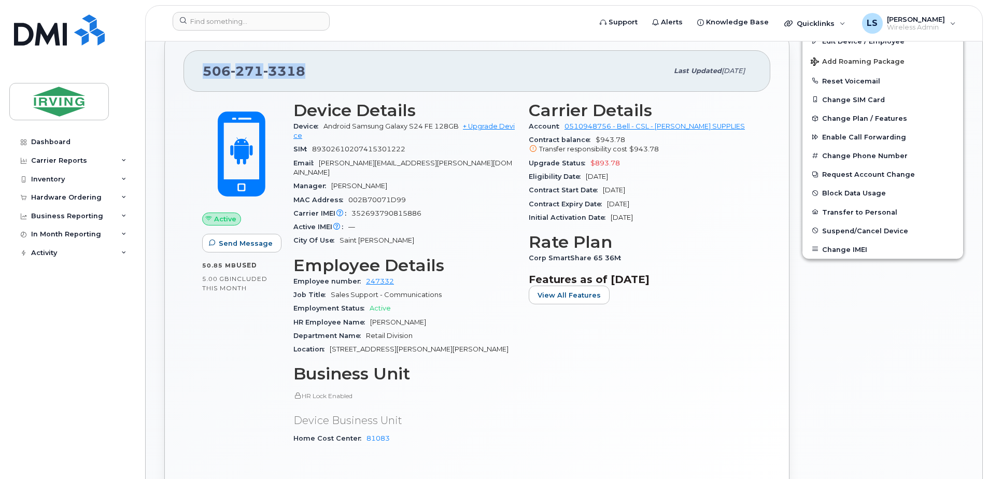
drag, startPoint x: 320, startPoint y: 73, endPoint x: 192, endPoint y: 72, distance: 128.5
click at [192, 72] on div "506 271 3318 Last updated Sep 05, 2025" at bounding box center [476, 70] width 587 height 41
copy span "506 271 3318"
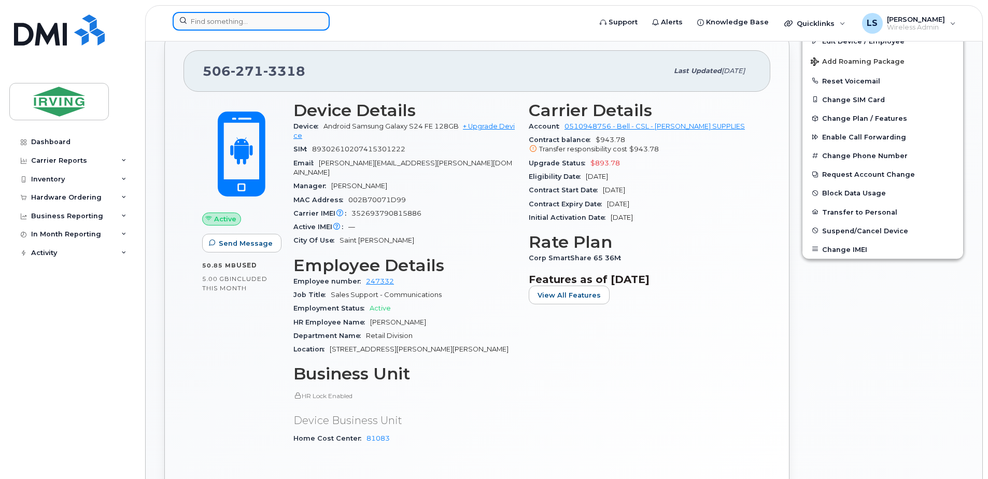
click at [262, 24] on input at bounding box center [251, 21] width 157 height 19
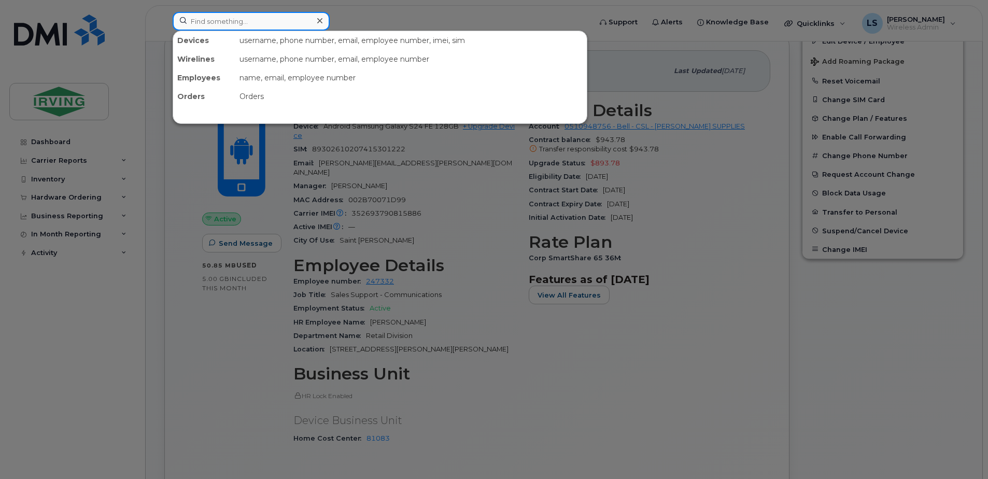
paste input "5062713323"
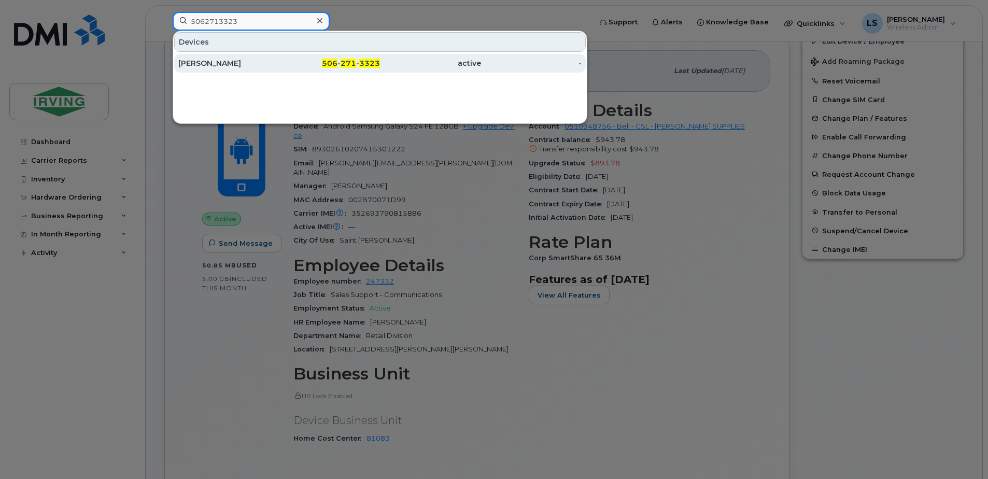
type input "5062713323"
click at [349, 62] on span "271" at bounding box center [348, 63] width 16 height 9
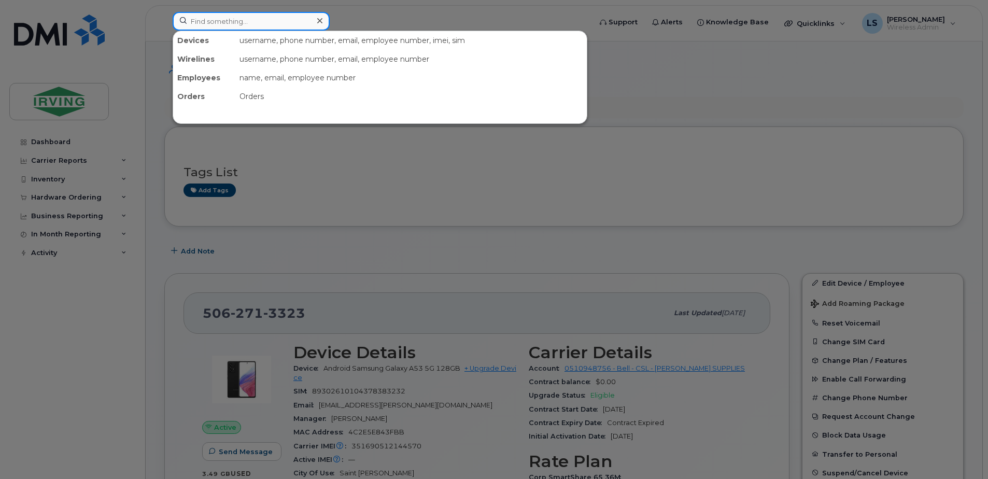
click at [286, 17] on input at bounding box center [251, 21] width 157 height 19
paste input "5062713362"
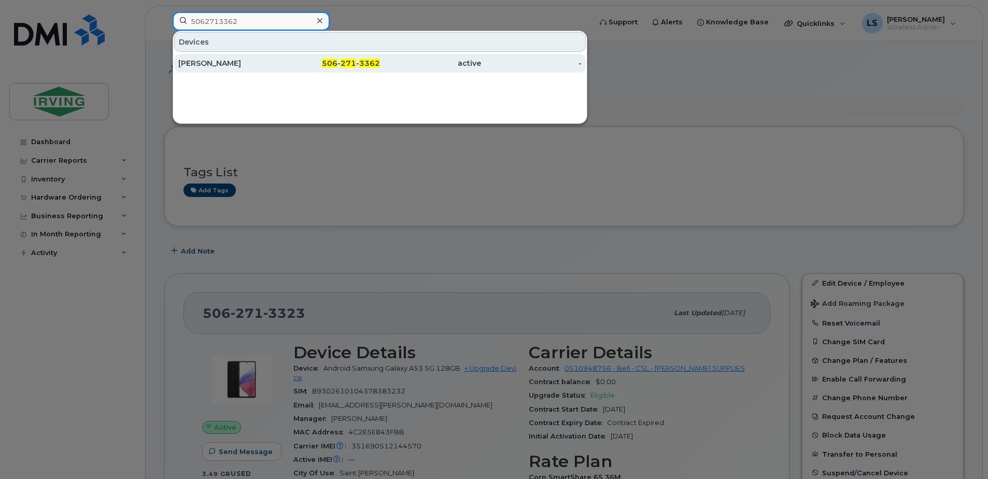
type input "5062713362"
click at [365, 62] on span "3362" at bounding box center [369, 63] width 21 height 9
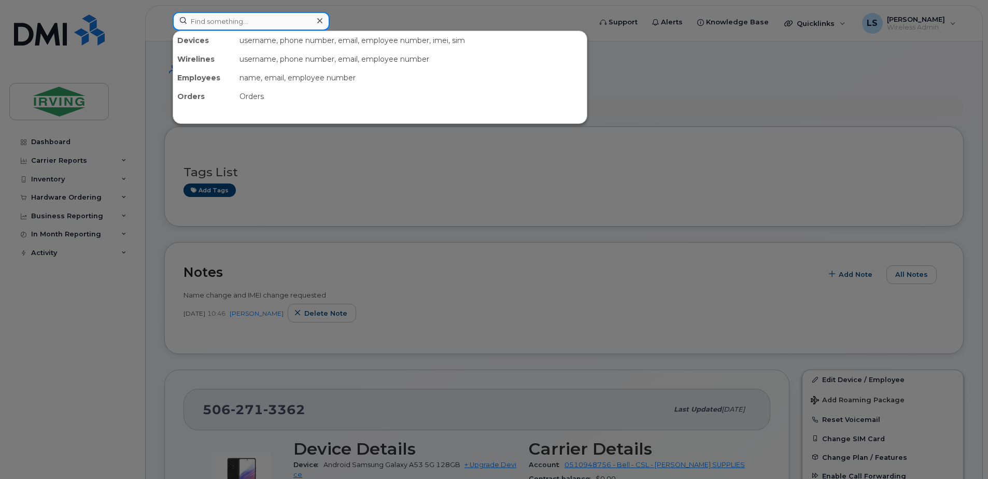
click at [272, 21] on input at bounding box center [251, 21] width 157 height 19
paste input "5062713564"
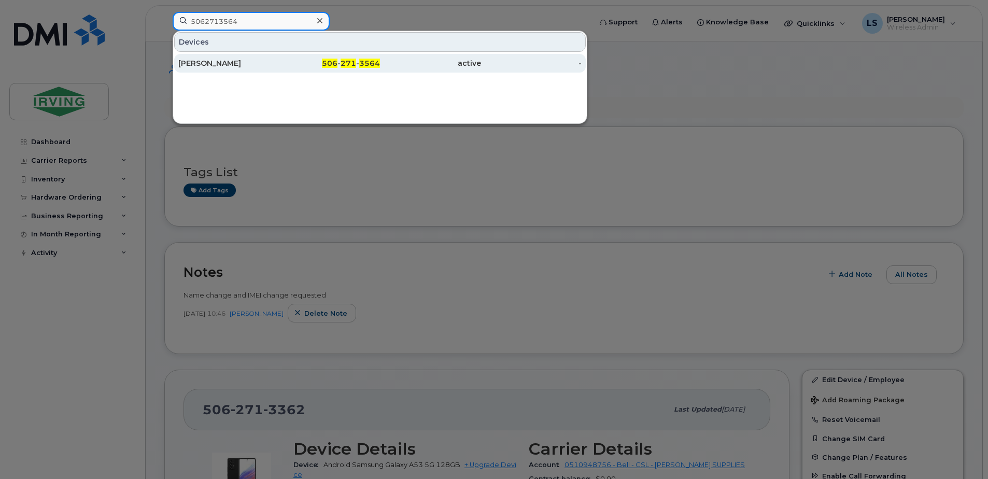
type input "5062713564"
click at [348, 64] on span "271" at bounding box center [348, 63] width 16 height 9
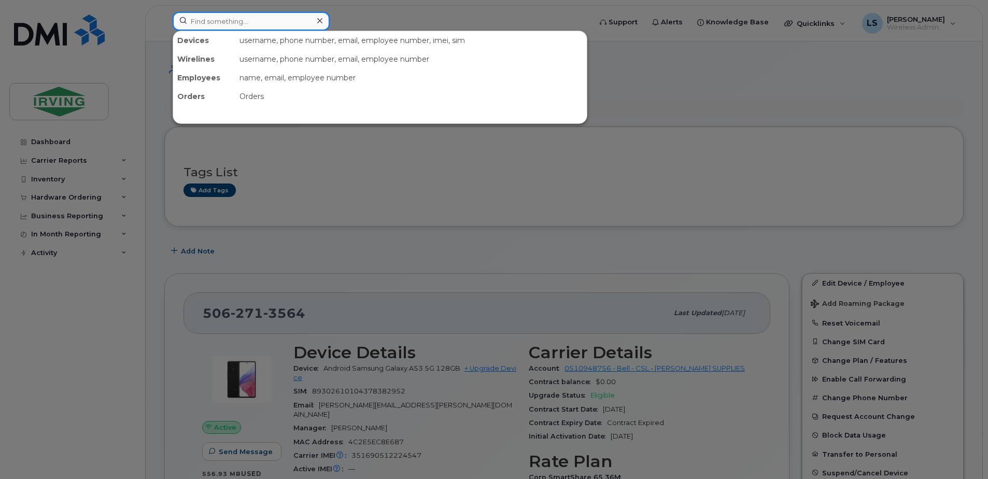
click at [307, 23] on input at bounding box center [251, 21] width 157 height 19
paste input "5062713803"
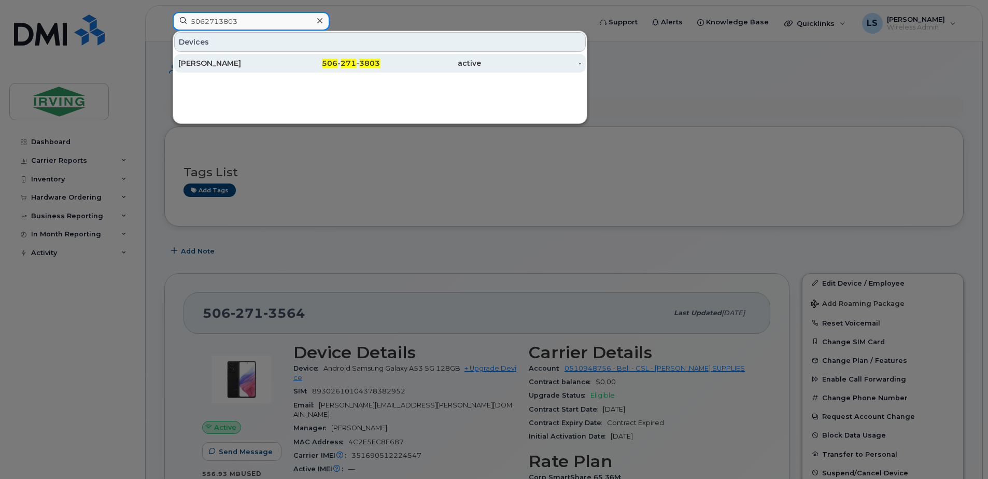
type input "5062713803"
click at [351, 61] on span "271" at bounding box center [348, 63] width 16 height 9
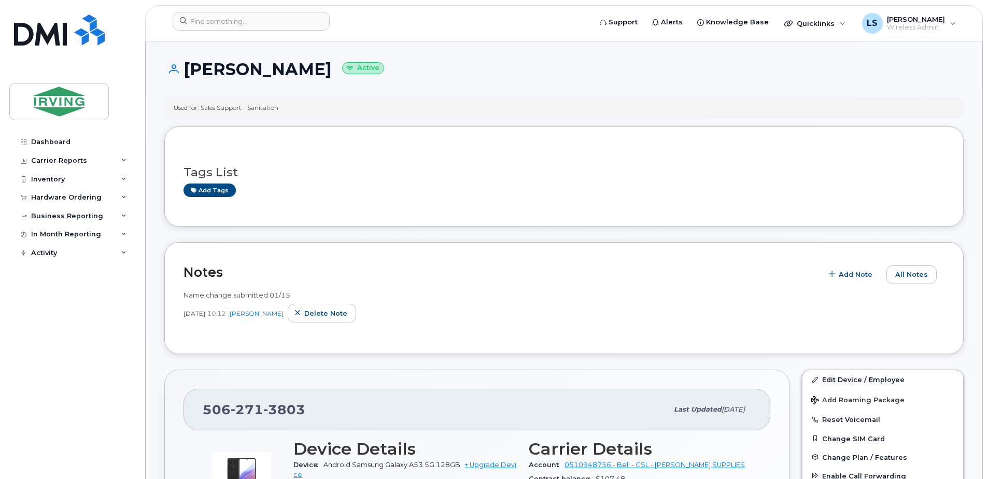
drag, startPoint x: 329, startPoint y: 73, endPoint x: 180, endPoint y: 70, distance: 148.2
click at [180, 70] on h1 "Julia Oleskevych Active" at bounding box center [563, 69] width 799 height 18
copy h1 "Julia Oleskevych"
drag, startPoint x: 314, startPoint y: 407, endPoint x: 144, endPoint y: 402, distance: 170.1
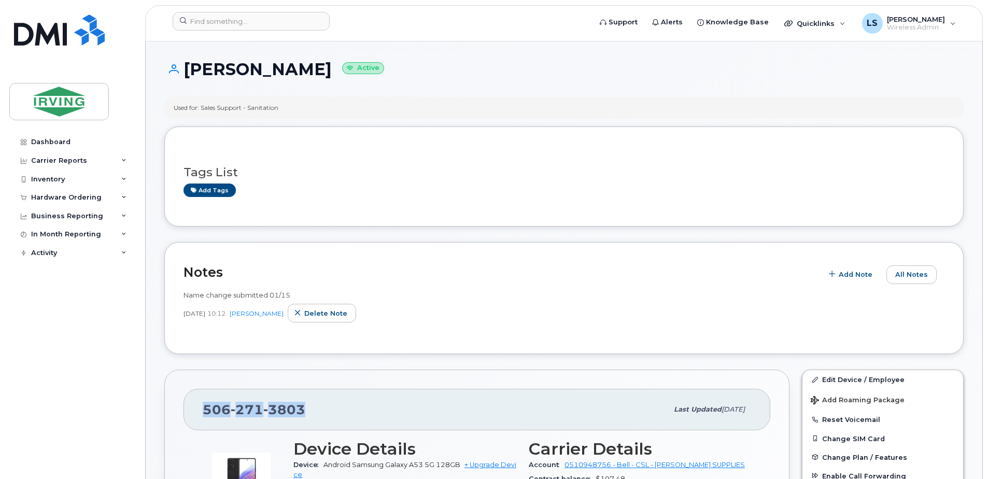
copy span "506 271 3803"
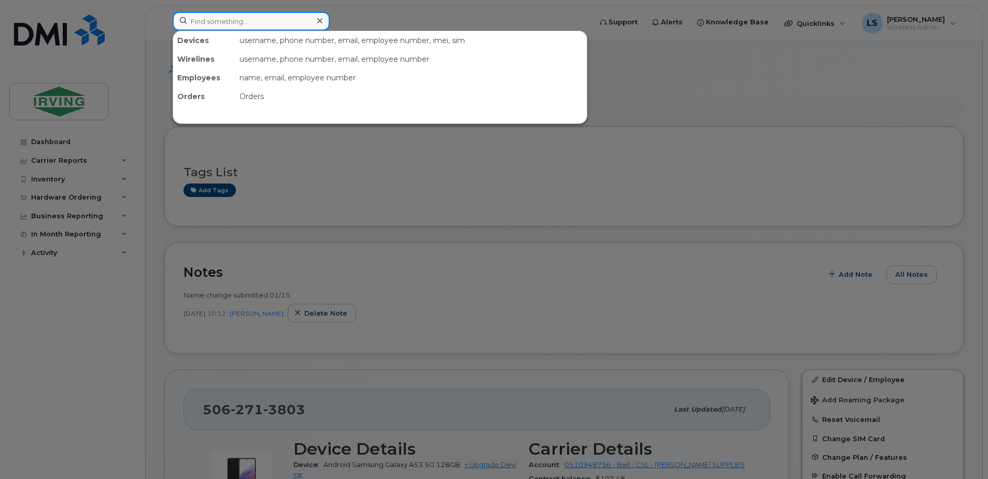
click at [283, 24] on input at bounding box center [251, 21] width 157 height 19
paste input "5062713809"
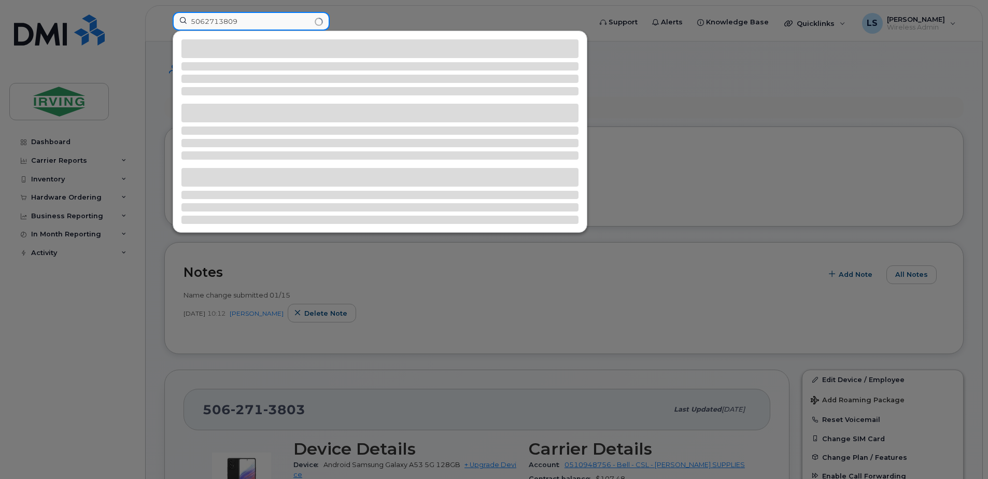
type input "5062713809"
click at [438, 19] on div at bounding box center [494, 239] width 988 height 479
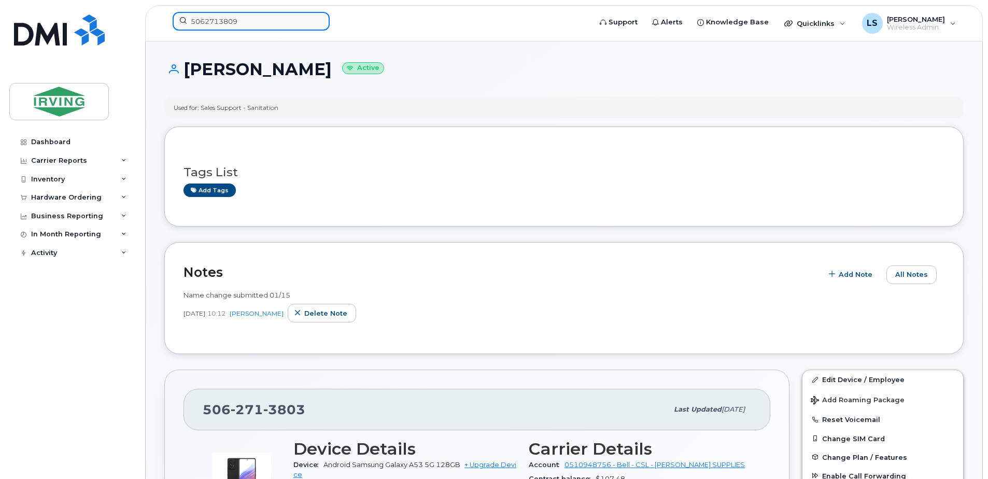
click at [274, 18] on input "5062713809" at bounding box center [251, 21] width 157 height 19
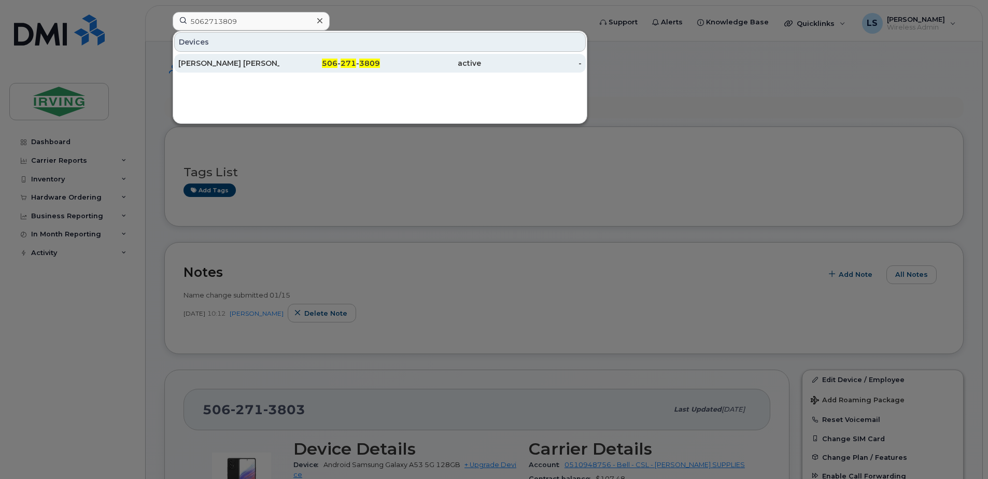
click at [347, 62] on span "271" at bounding box center [348, 63] width 16 height 9
